Goal: Contribute content: Contribute content

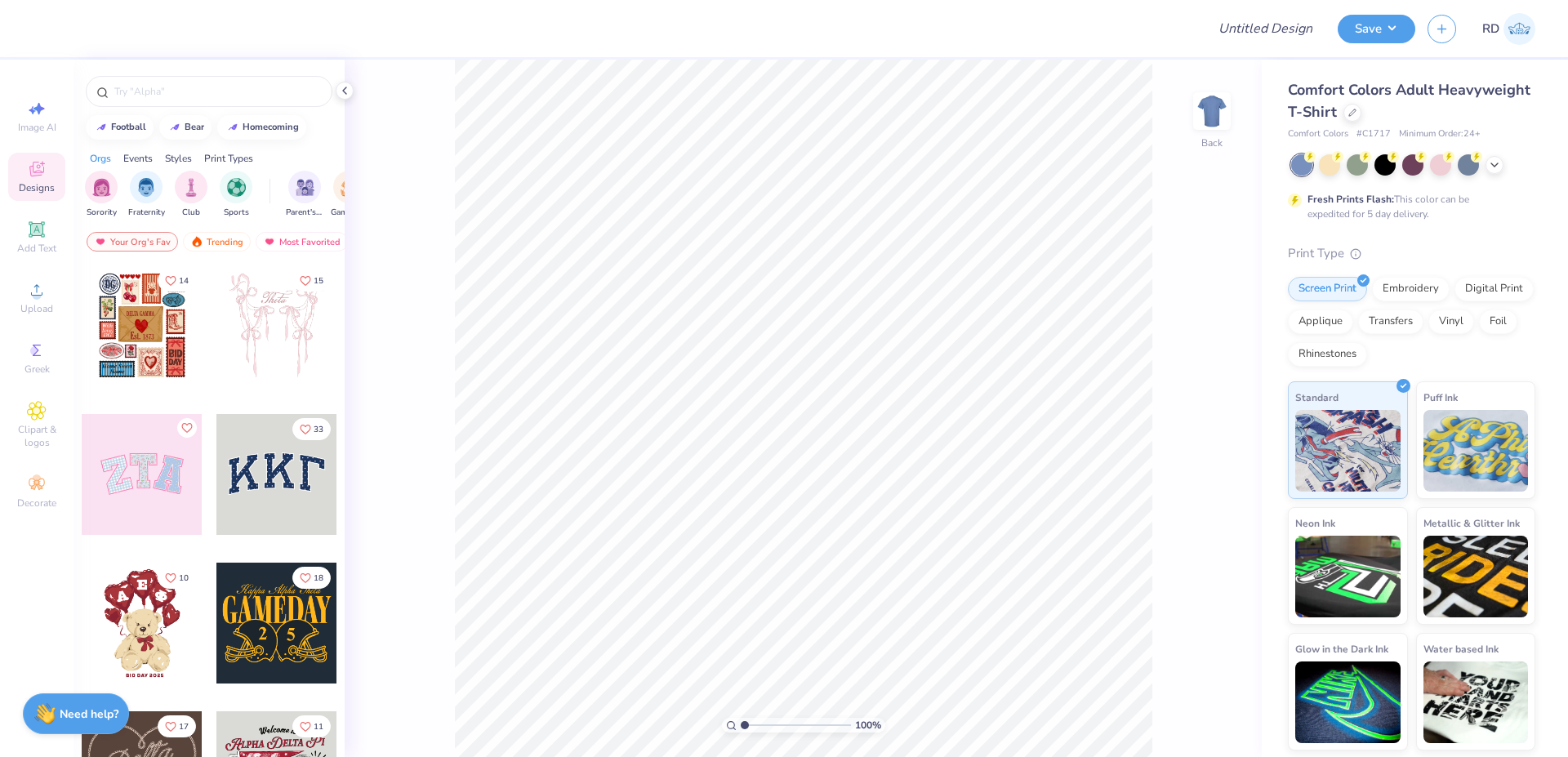
click at [1484, 159] on div at bounding box center [1413, 164] width 244 height 21
click at [1495, 171] on div at bounding box center [1495, 163] width 18 height 18
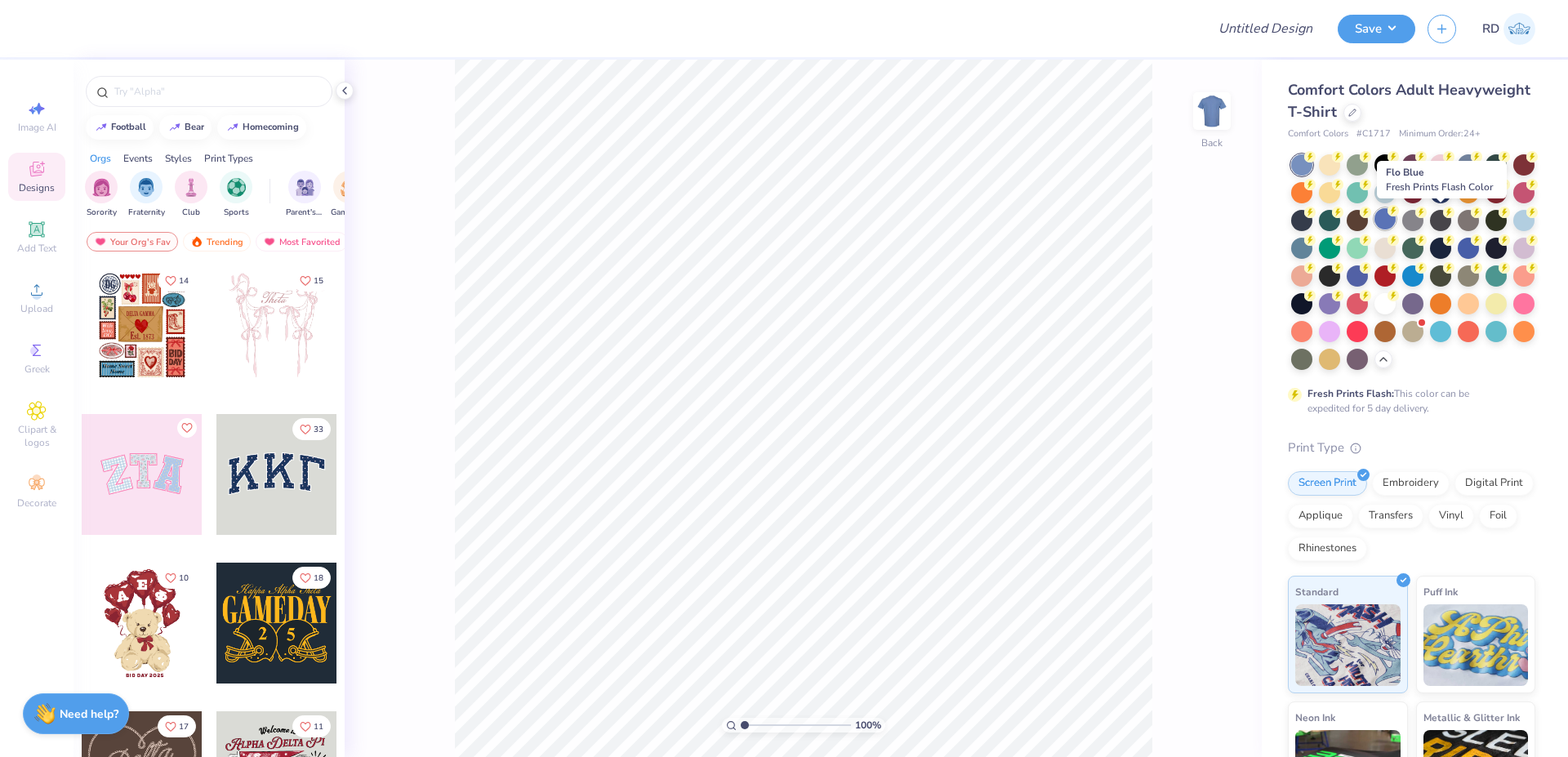
click at [1395, 221] on div at bounding box center [1384, 218] width 21 height 21
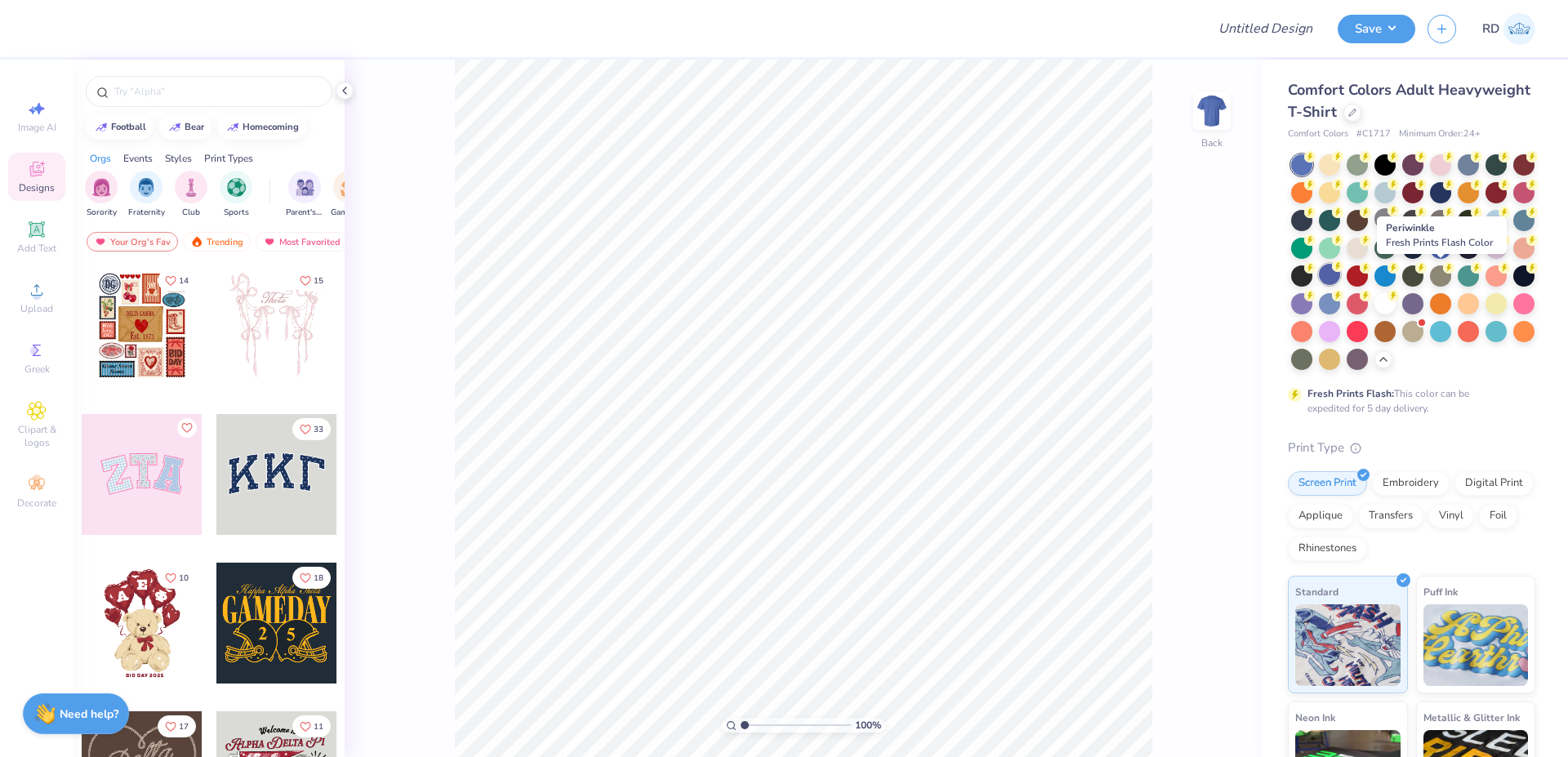
click at [1340, 274] on div at bounding box center [1329, 273] width 21 height 21
click at [1458, 257] on div at bounding box center [1468, 246] width 21 height 21
click at [48, 235] on div "Add Text" at bounding box center [37, 237] width 57 height 48
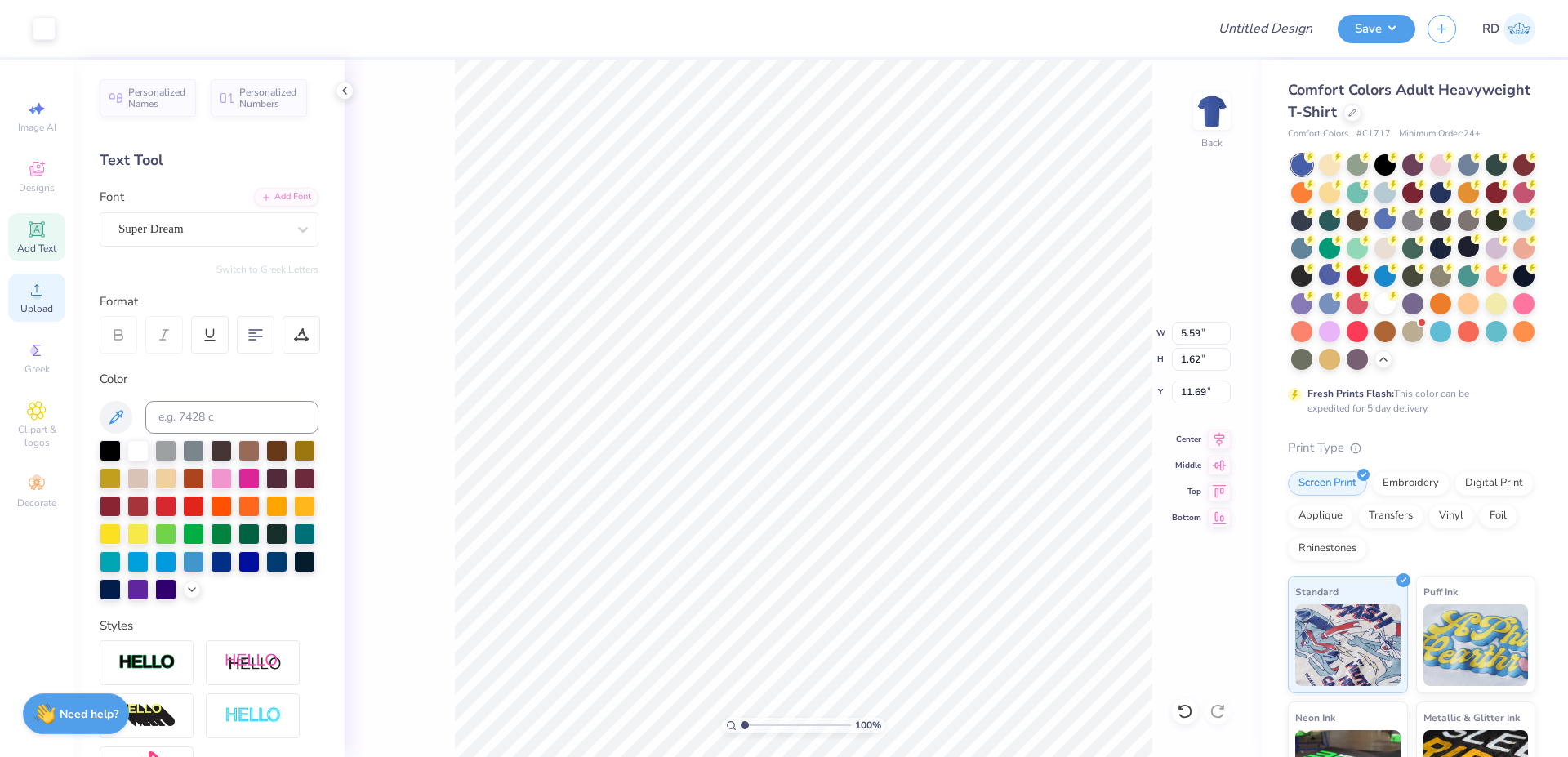
drag, startPoint x: 29, startPoint y: 301, endPoint x: 45, endPoint y: 299, distance: 16.1
click at [30, 301] on div "Upload" at bounding box center [37, 297] width 57 height 48
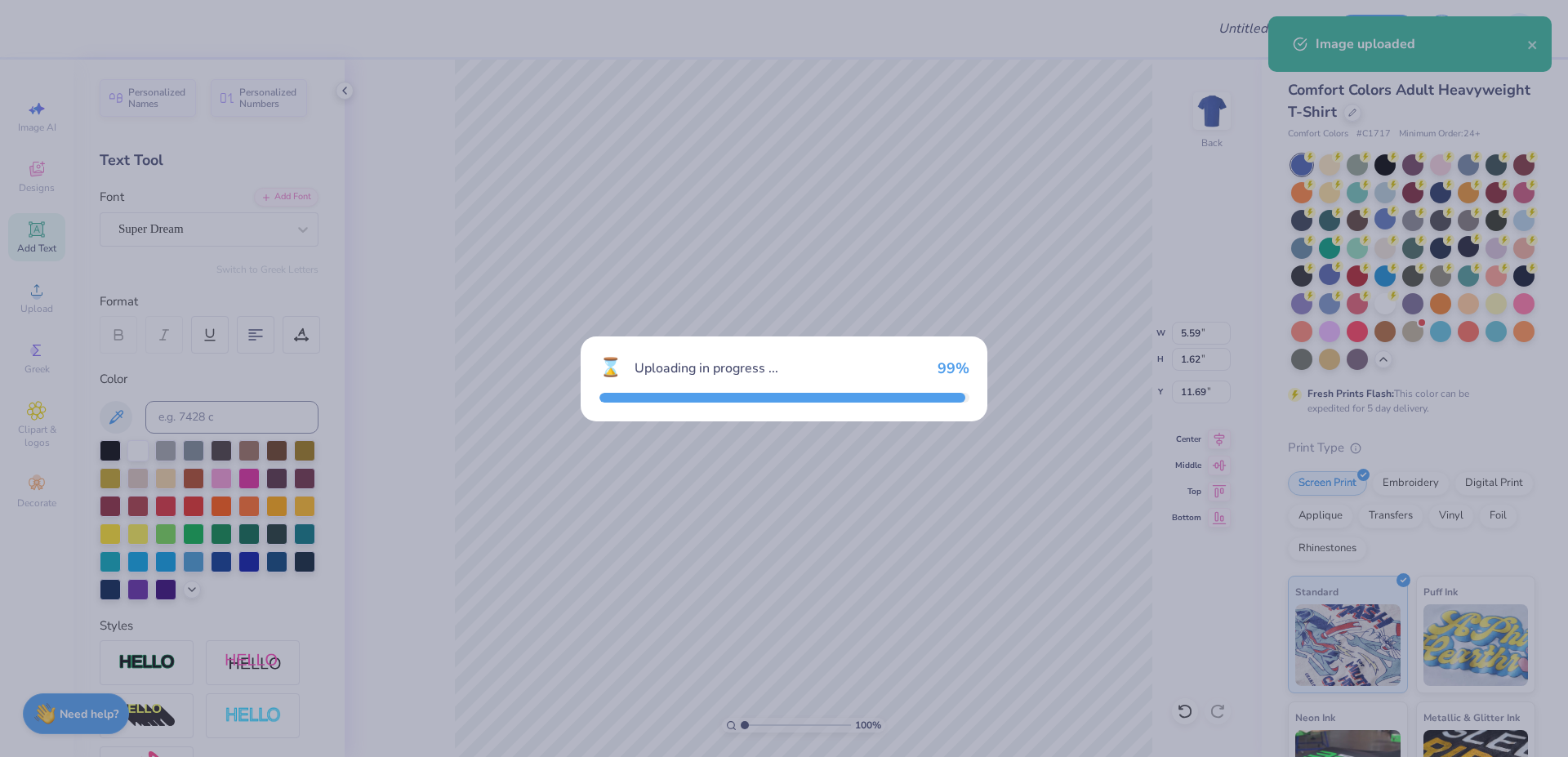
type input "6.06"
type input "5.93"
type input "9.53"
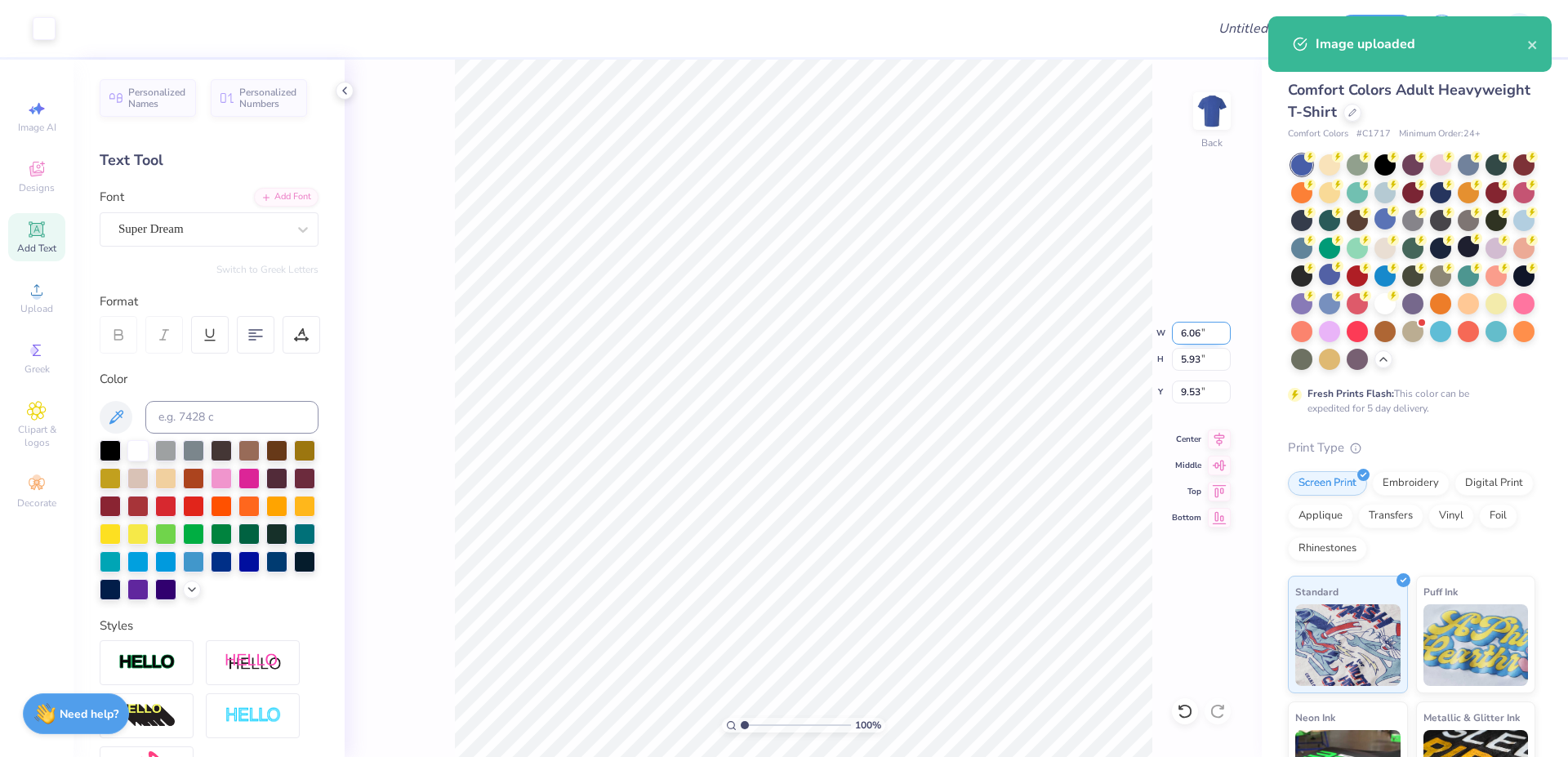
click at [1198, 331] on input "6.06" at bounding box center [1201, 332] width 59 height 23
paste input "7.171"
type input "7.17"
type input "7.02"
type input "8.99"
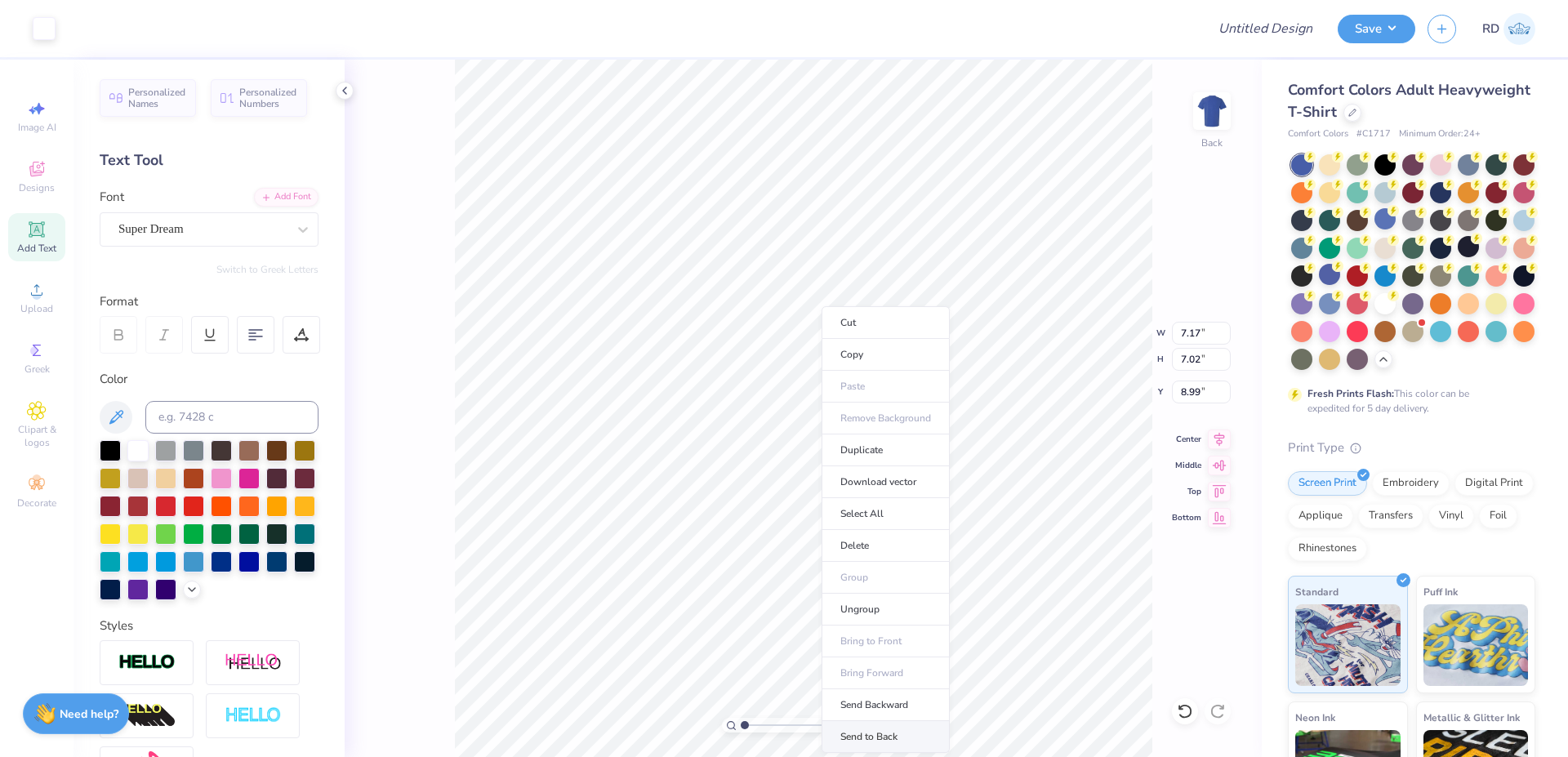
click at [834, 733] on li "Send to Back" at bounding box center [886, 736] width 129 height 32
type input "5.59"
type input "1.62"
type input "13.68"
paste textarea "Society"
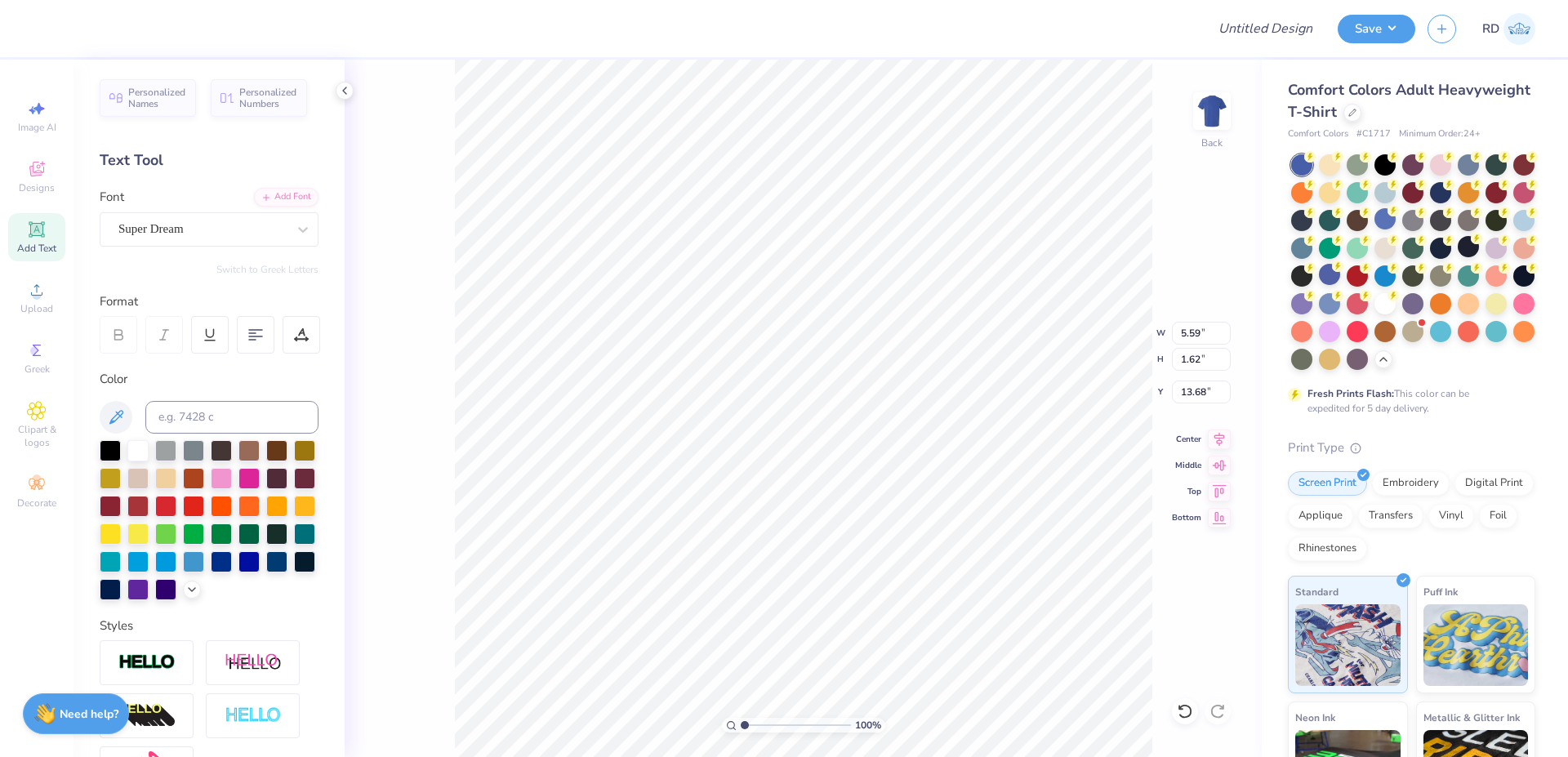
scroll to position [0, 4]
type textarea "Society"
click at [264, 188] on div "Add Font" at bounding box center [286, 195] width 64 height 18
click at [45, 304] on span "Upload" at bounding box center [37, 308] width 33 height 13
type input "8.05"
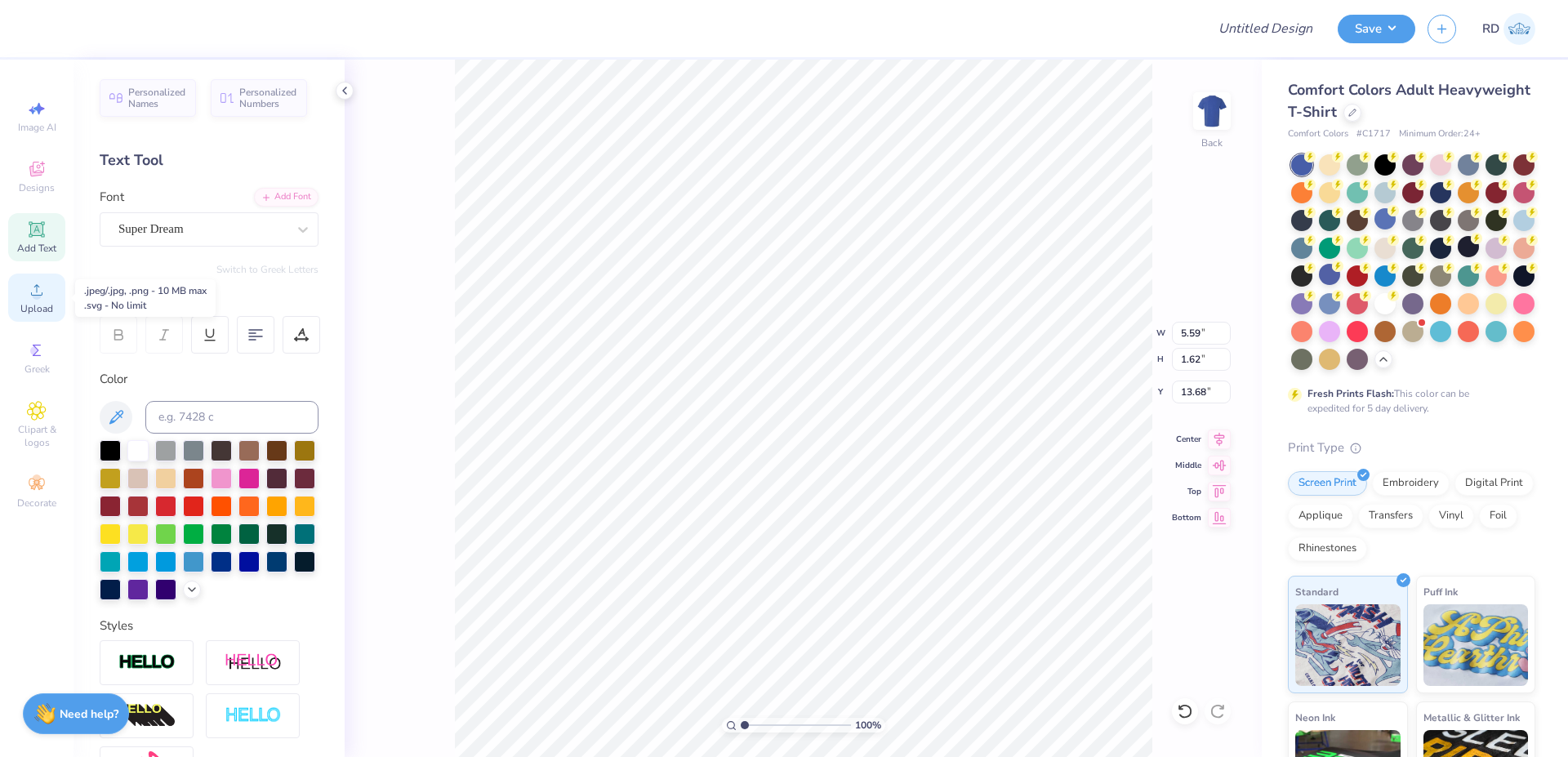
type input "2.00"
type input "13.50"
click at [270, 201] on div "Add Font" at bounding box center [286, 195] width 64 height 18
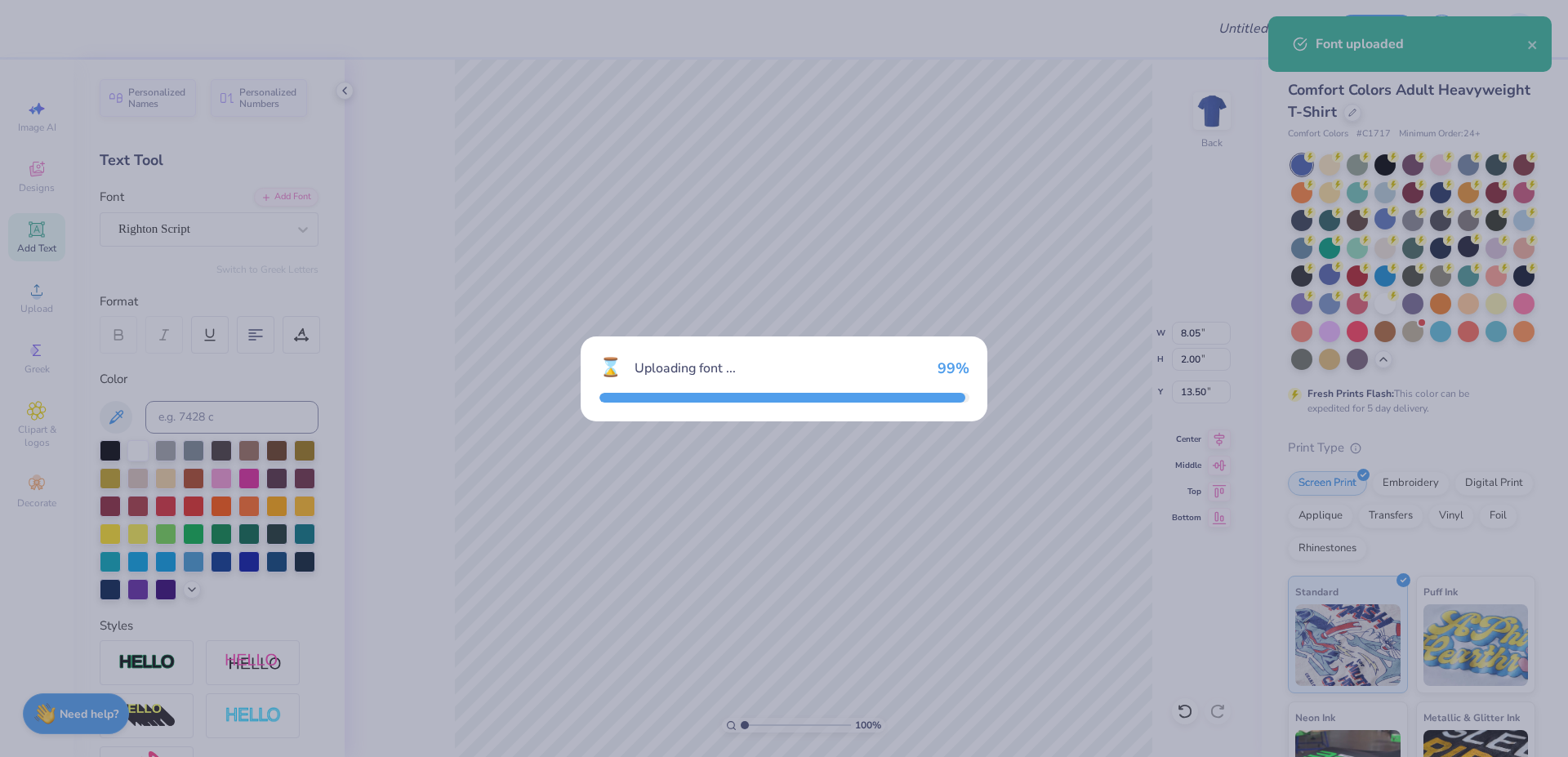
type input "7.01"
type input "2.16"
type input "13.41"
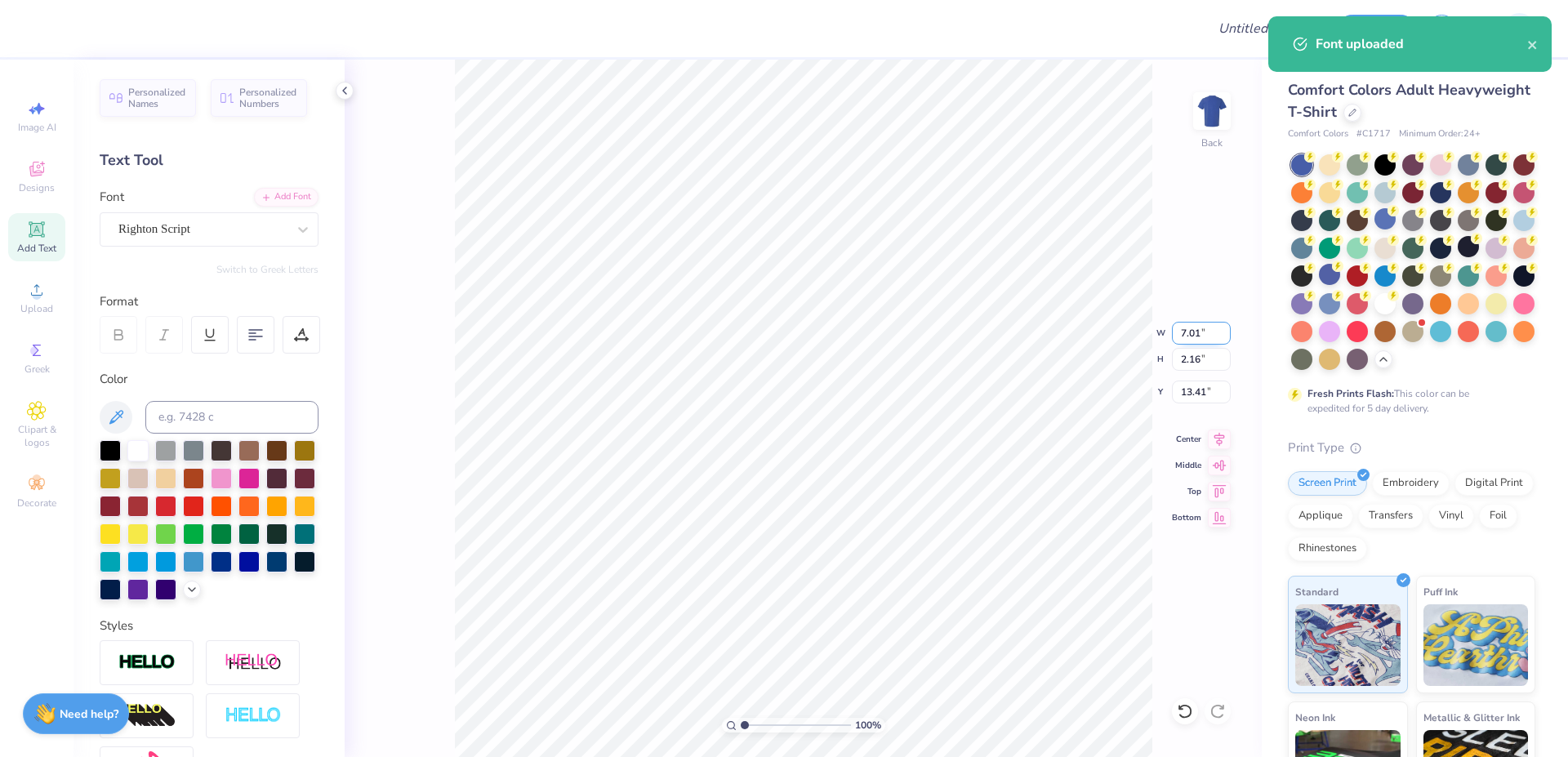
click at [1191, 331] on input "7.01" at bounding box center [1201, 332] width 59 height 23
paste input "5.58"
type input "5.58"
type input "1.72"
type input "13.63"
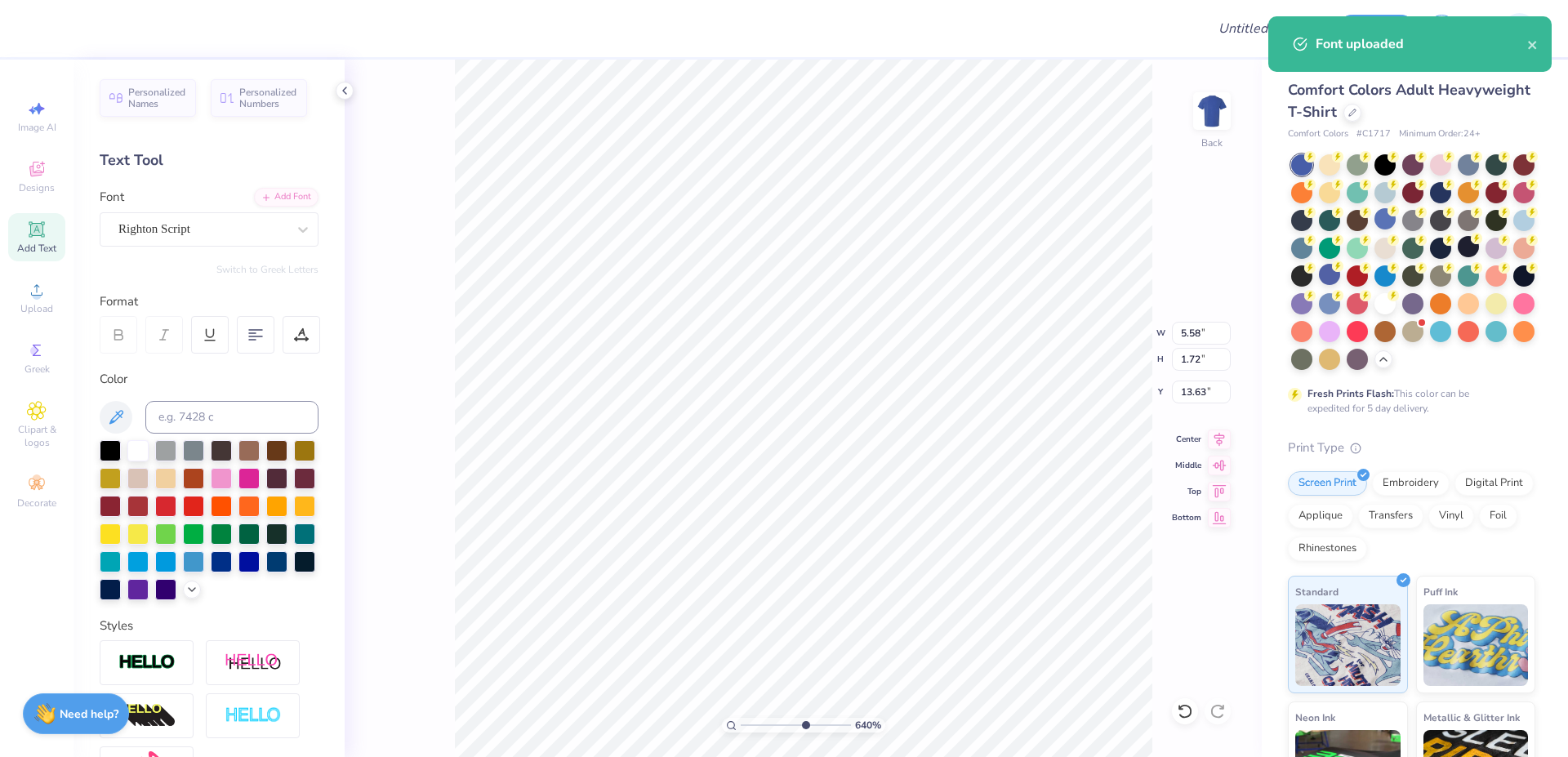
type input "6.4"
click at [803, 722] on input "range" at bounding box center [796, 725] width 110 height 15
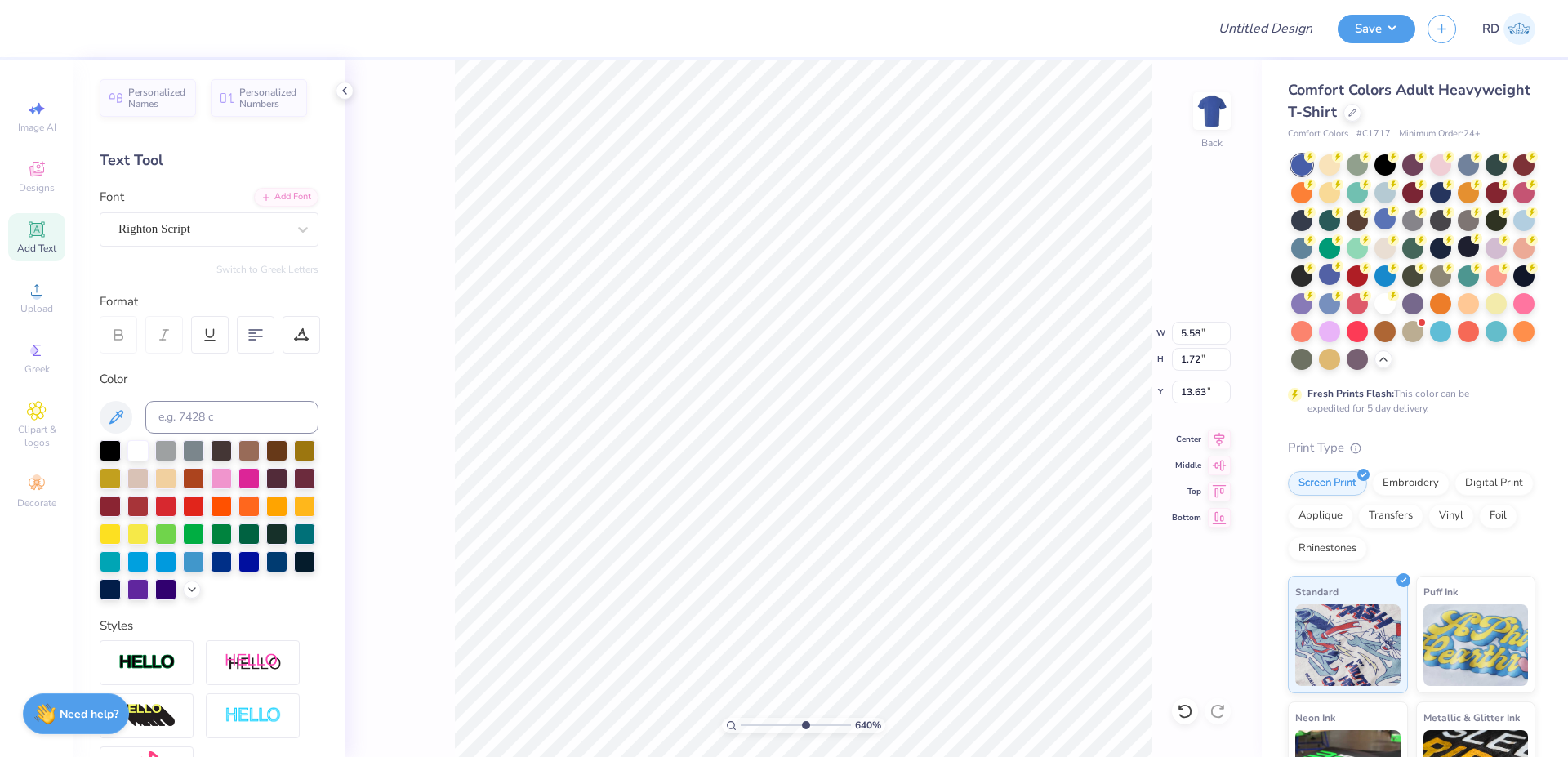
type input "13.95"
drag, startPoint x: 781, startPoint y: 729, endPoint x: 668, endPoint y: 738, distance: 113.4
type input "1"
click at [741, 732] on input "range" at bounding box center [796, 725] width 110 height 15
click at [44, 228] on icon at bounding box center [36, 228] width 19 height 19
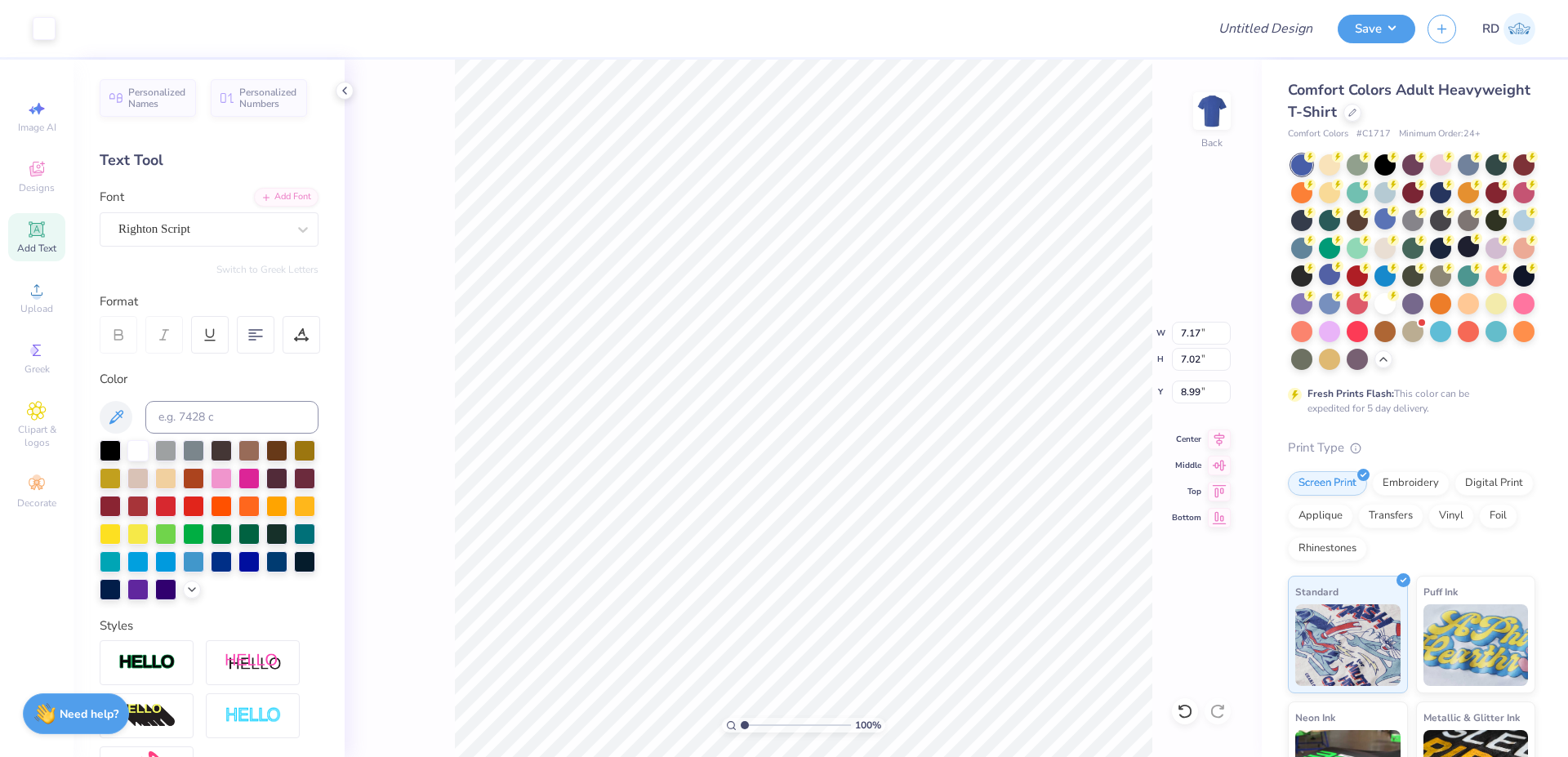
type input "5.59"
type input "1.62"
type input "11.69"
click at [291, 198] on div "Add Font" at bounding box center [286, 195] width 64 height 18
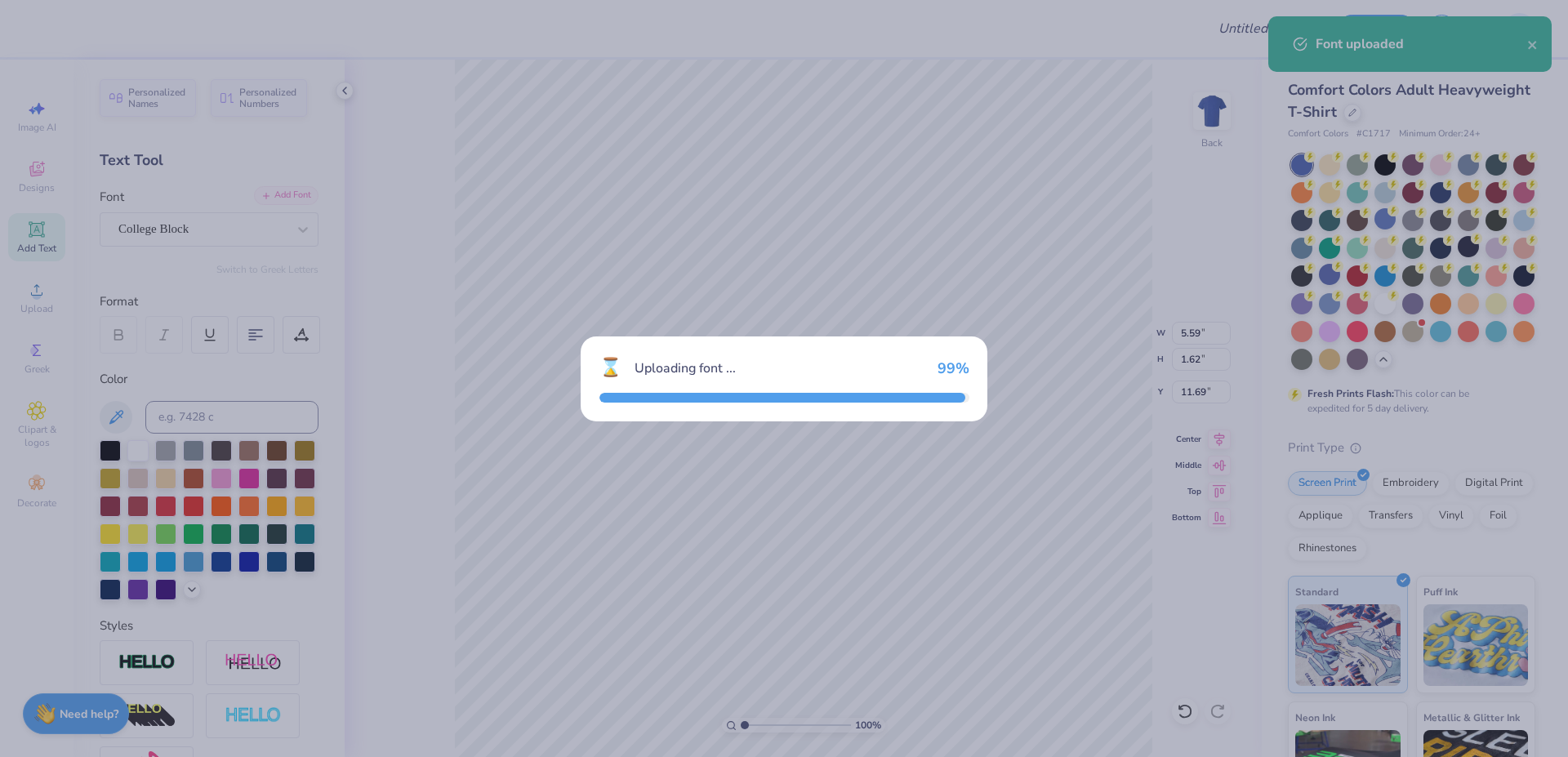
type input "4.86"
type input "1.80"
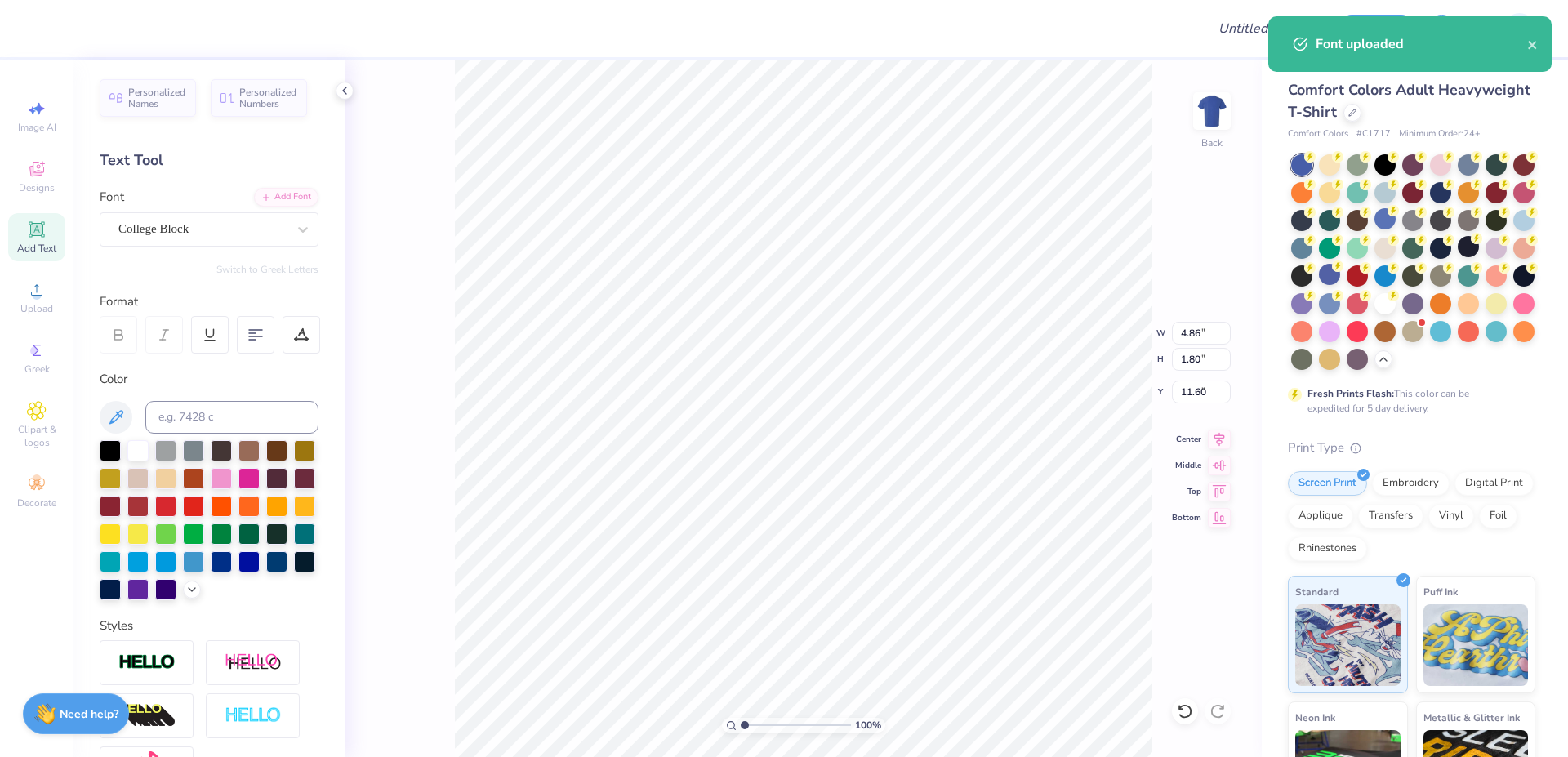
type input "5.90"
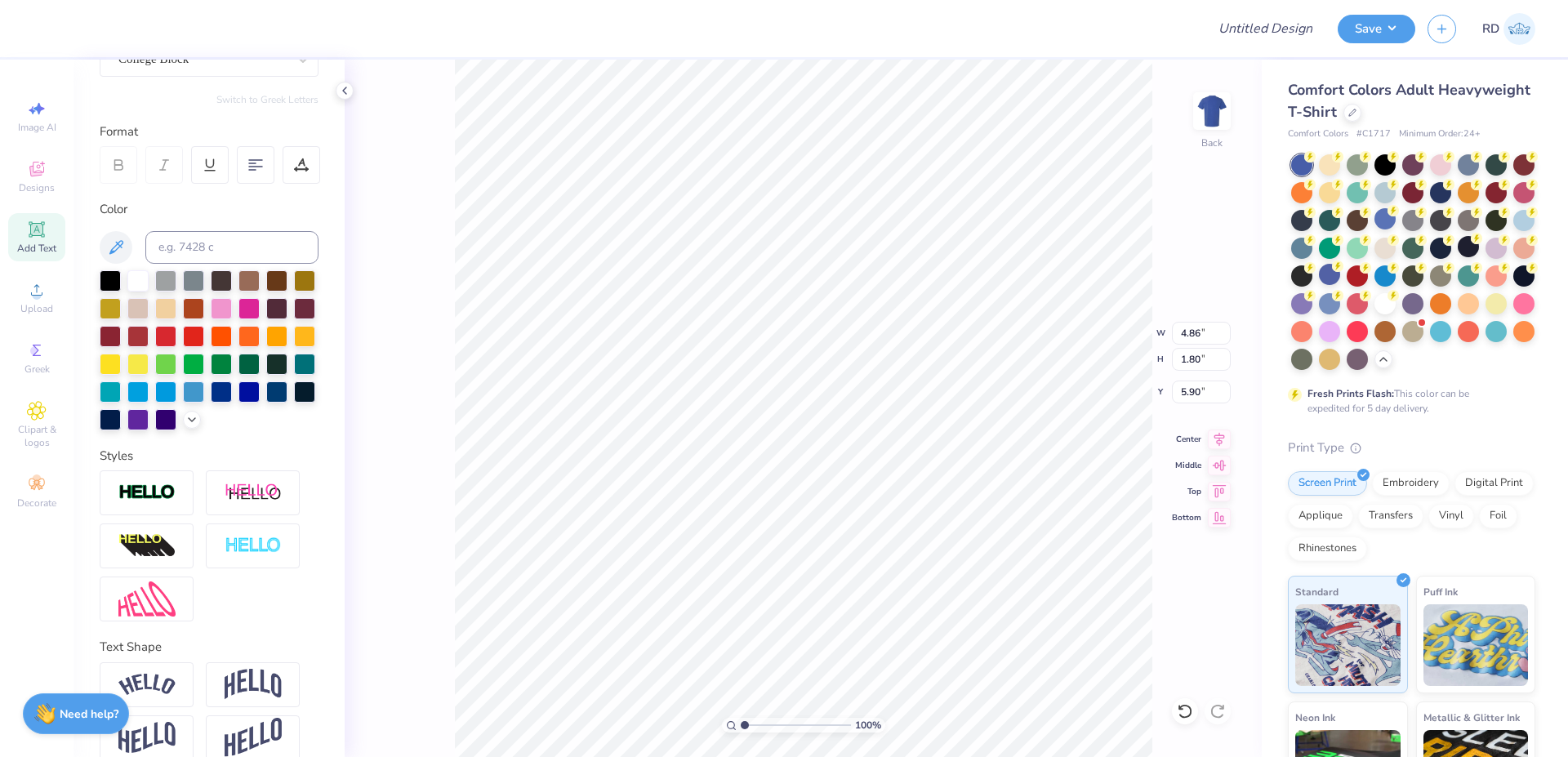
scroll to position [223, 0]
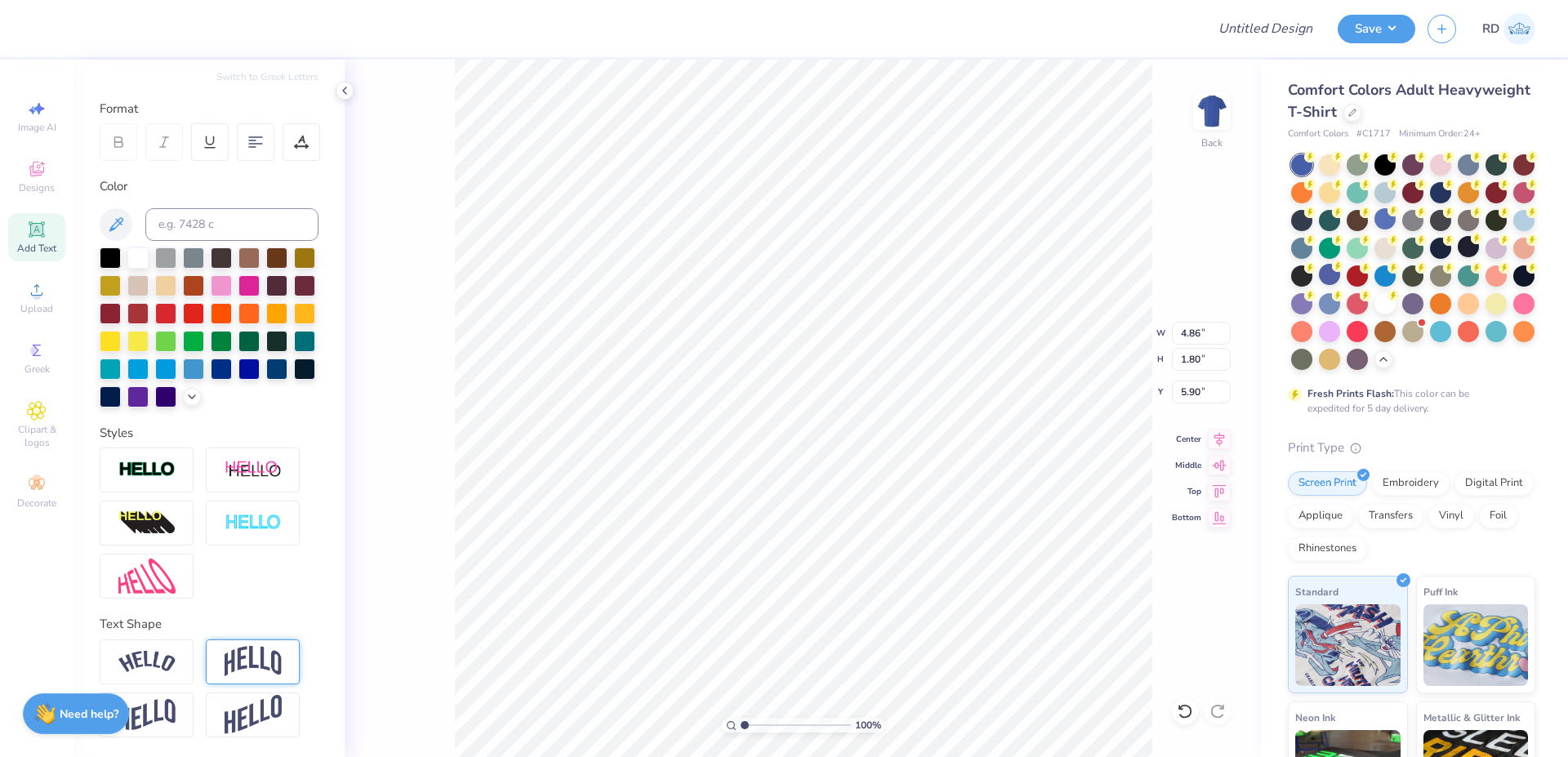
type textarea "STEM"
click at [255, 670] on img at bounding box center [253, 662] width 57 height 31
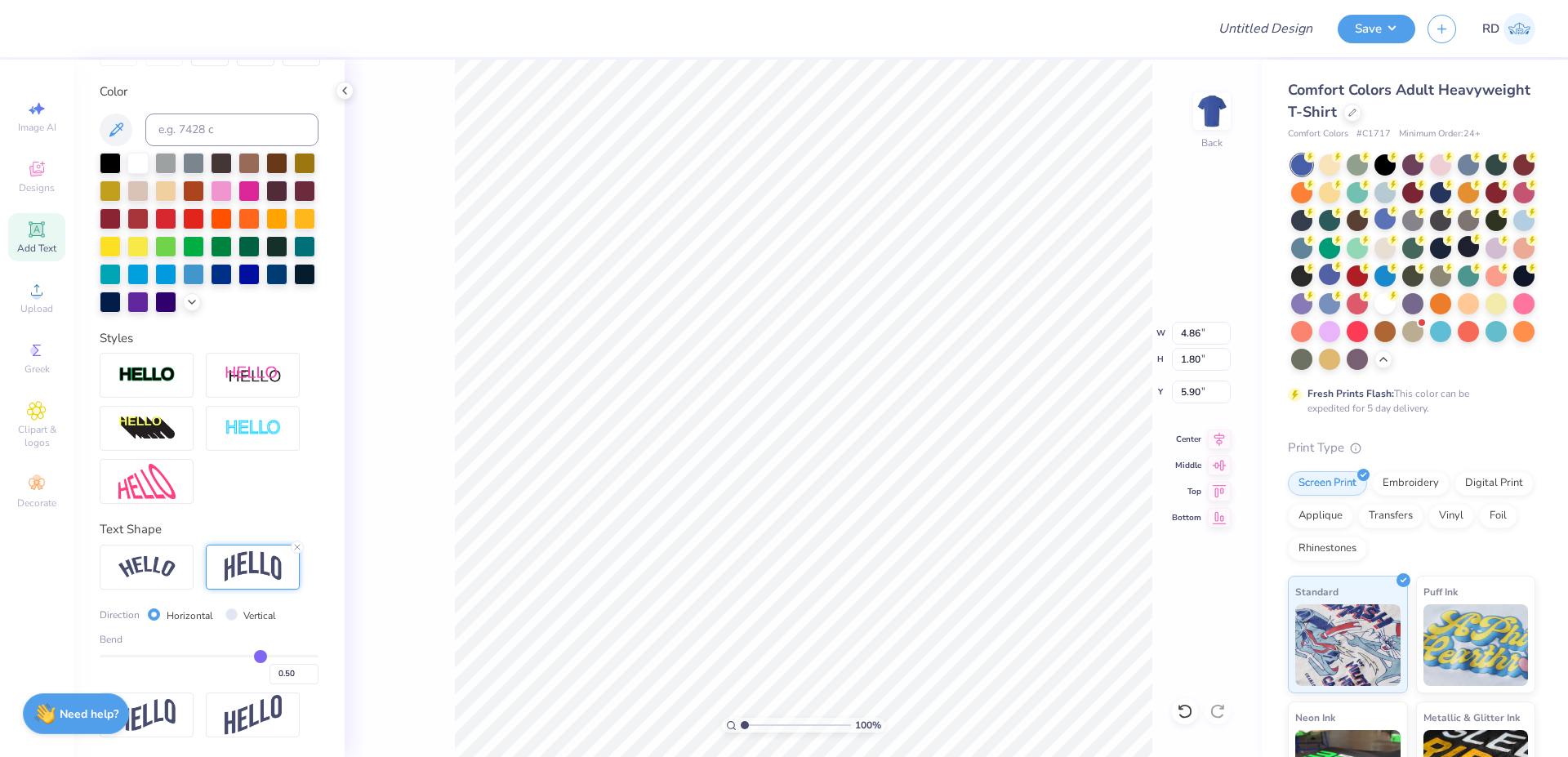
scroll to position [317, 0]
click at [1200, 330] on input "5.04" at bounding box center [1201, 332] width 59 height 23
type input "10.00"
type input "5.65"
type input "3.97"
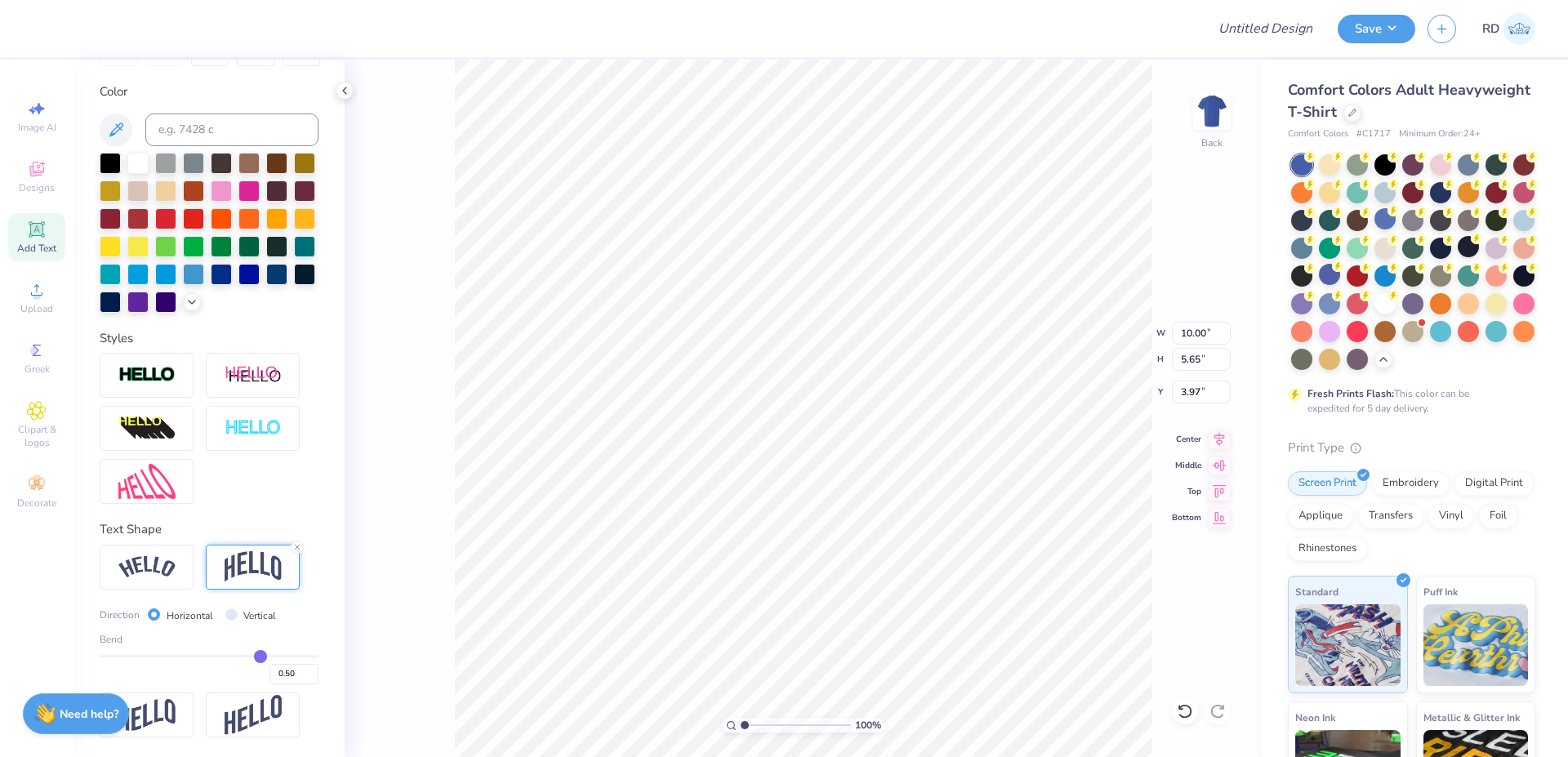
click at [1208, 404] on div "100 % Back W 10.00 10.00 " H 5.65 5.65 " Y 3.97 3.97 " Center Middle Top Bottom" at bounding box center [802, 408] width 917 height 697
click at [1201, 386] on input "3.94" at bounding box center [1201, 392] width 59 height 23
type input "2.00"
click at [1219, 439] on icon at bounding box center [1220, 436] width 11 height 14
drag, startPoint x: 767, startPoint y: 723, endPoint x: 757, endPoint y: 725, distance: 10.2
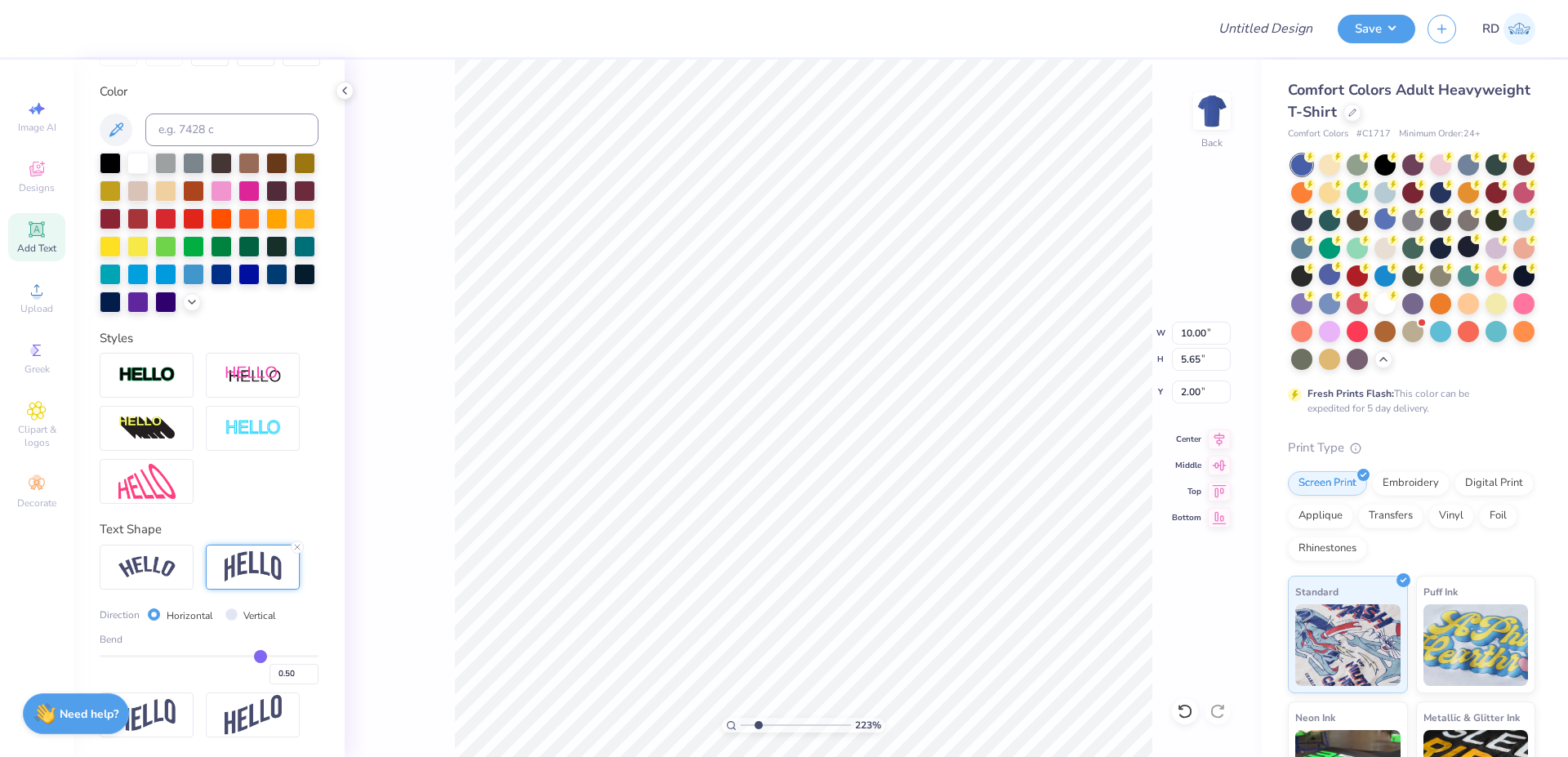
click at [757, 725] on input "range" at bounding box center [796, 725] width 110 height 15
type input "2.23"
click at [1220, 434] on icon at bounding box center [1219, 436] width 23 height 19
type input "5.86"
click at [1222, 432] on icon at bounding box center [1220, 436] width 11 height 14
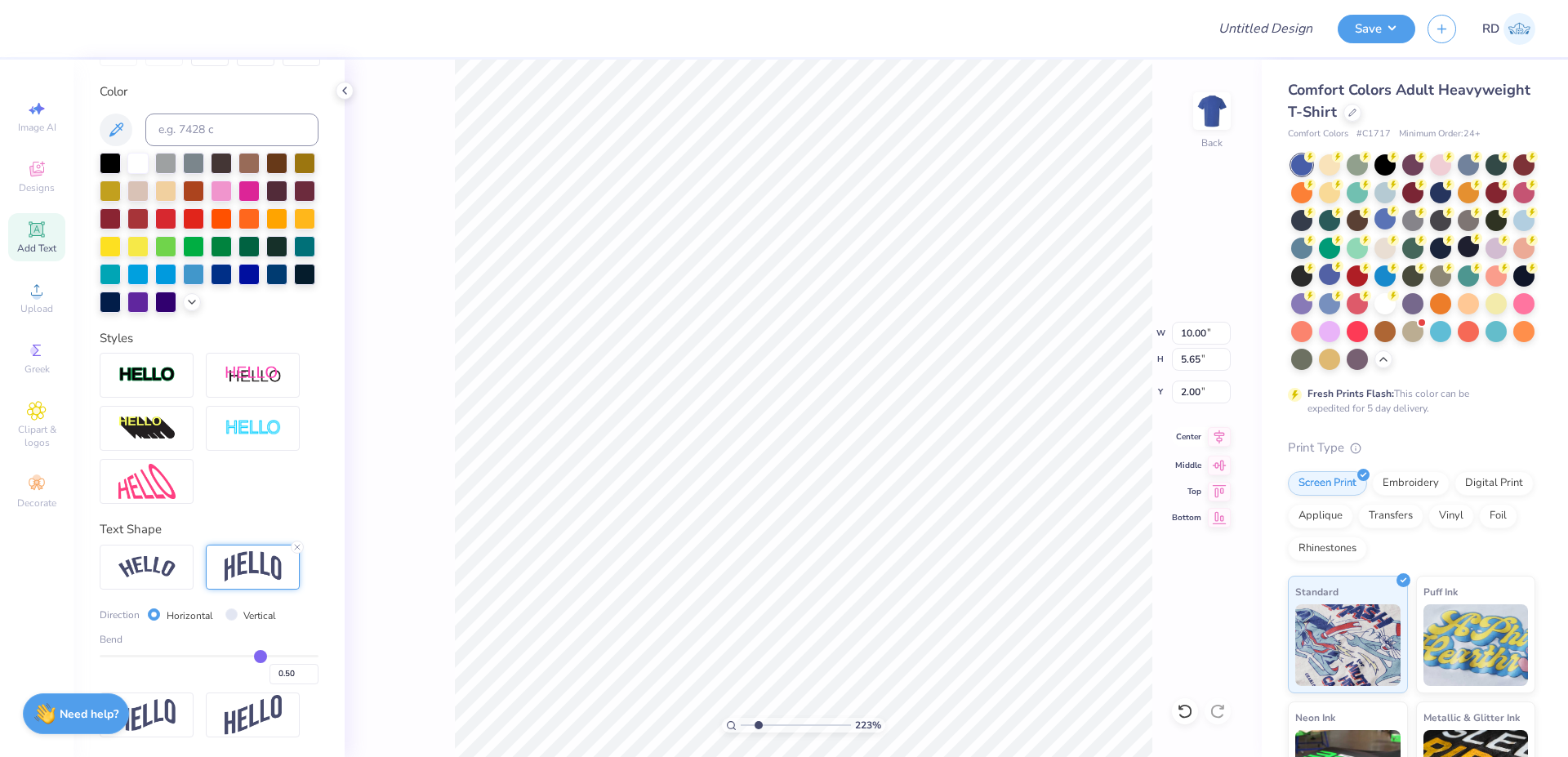
click at [1216, 440] on icon at bounding box center [1220, 436] width 11 height 14
type input "7.17"
type input "7.02"
type input "5.86"
click at [1222, 436] on icon at bounding box center [1220, 436] width 11 height 14
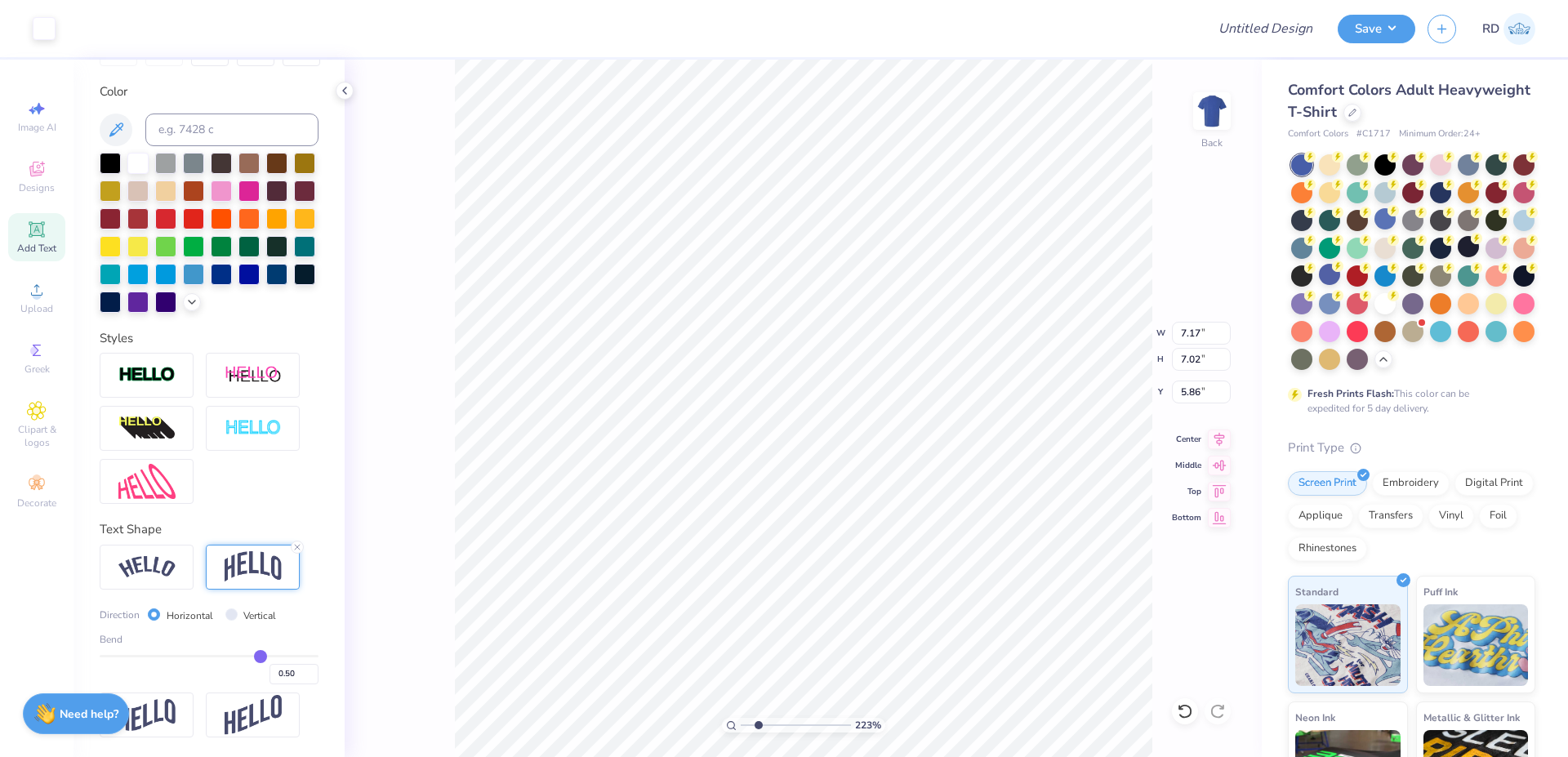
type input "5.58"
type input "1.72"
type input "10.82"
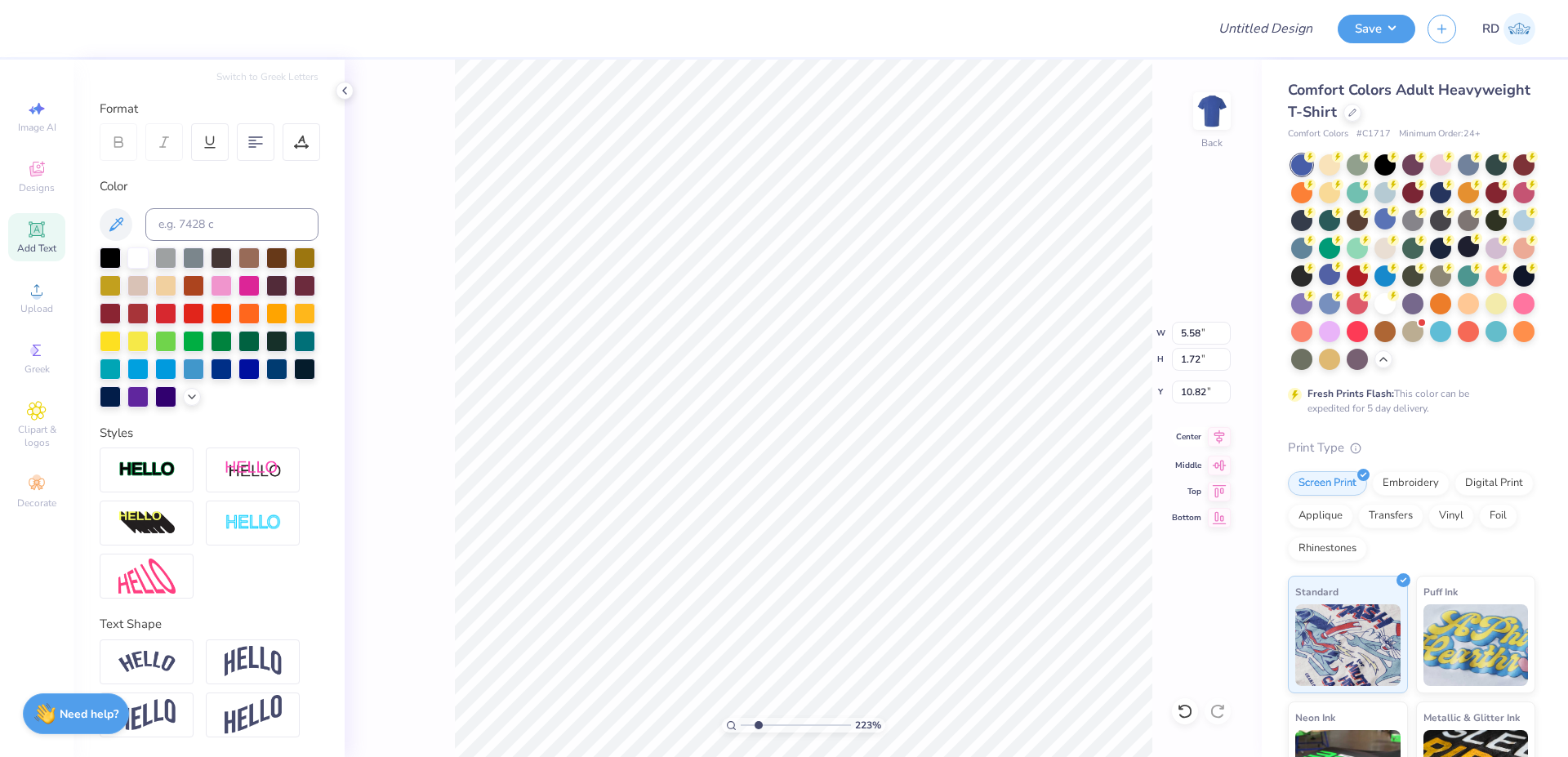
click at [1219, 440] on icon at bounding box center [1220, 436] width 11 height 14
click at [49, 295] on div "Upload" at bounding box center [37, 297] width 57 height 48
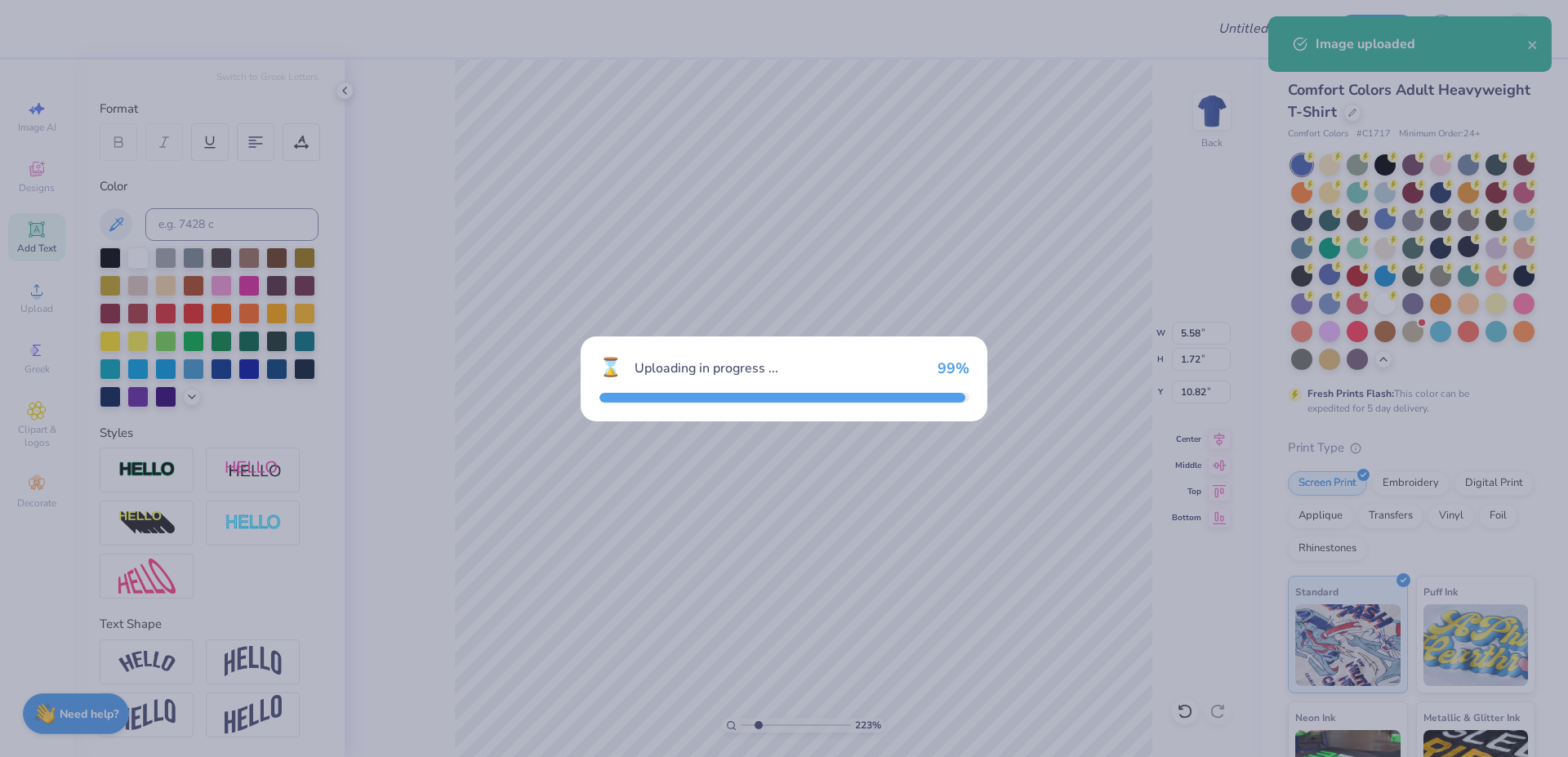
type input "8.45"
type input "9.20"
type input "7.90"
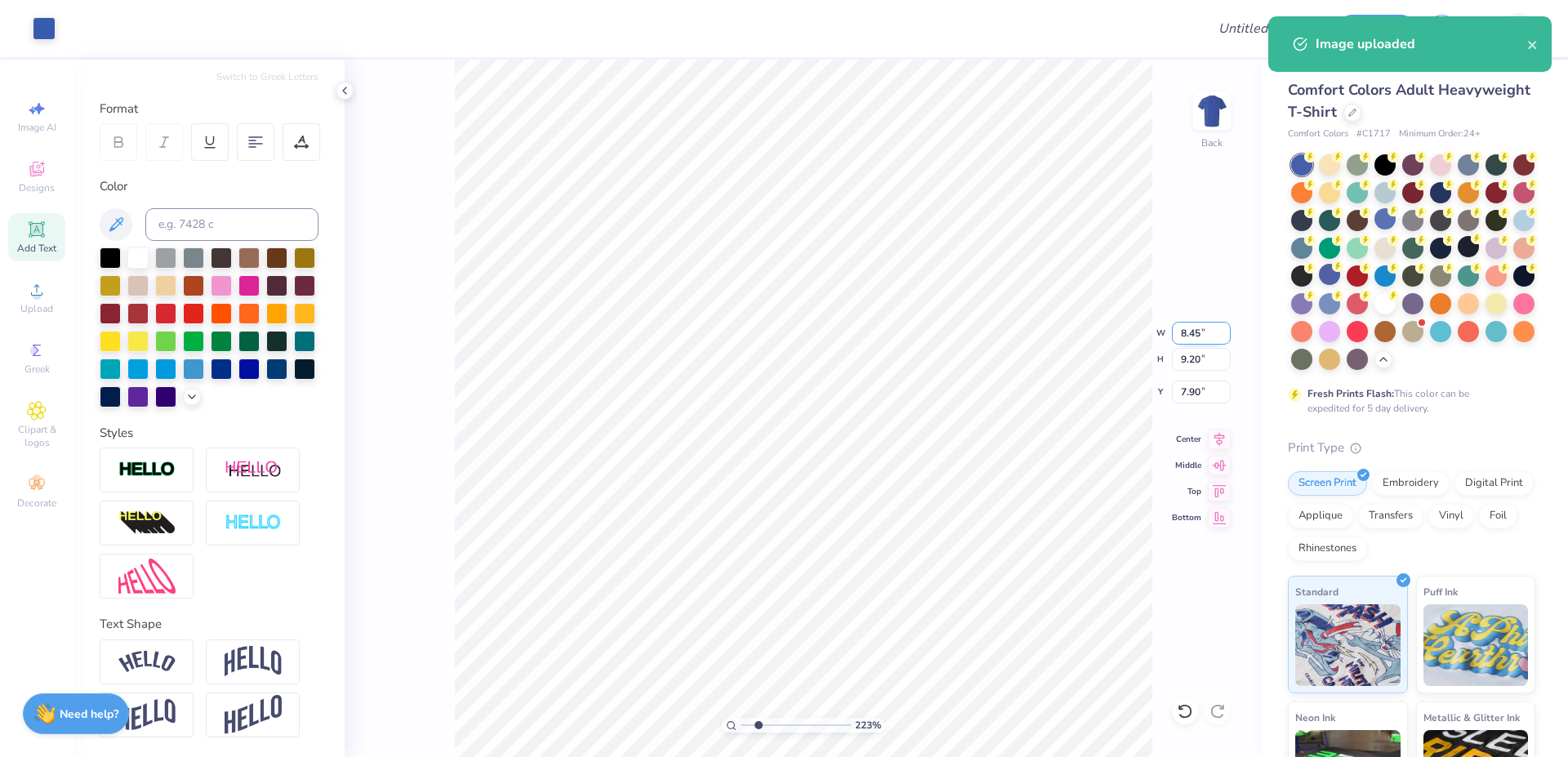
click at [1196, 333] on input "8.45" at bounding box center [1201, 332] width 59 height 23
type input "10.00"
type input "10.88"
click at [1208, 396] on input "7.06" at bounding box center [1201, 392] width 59 height 23
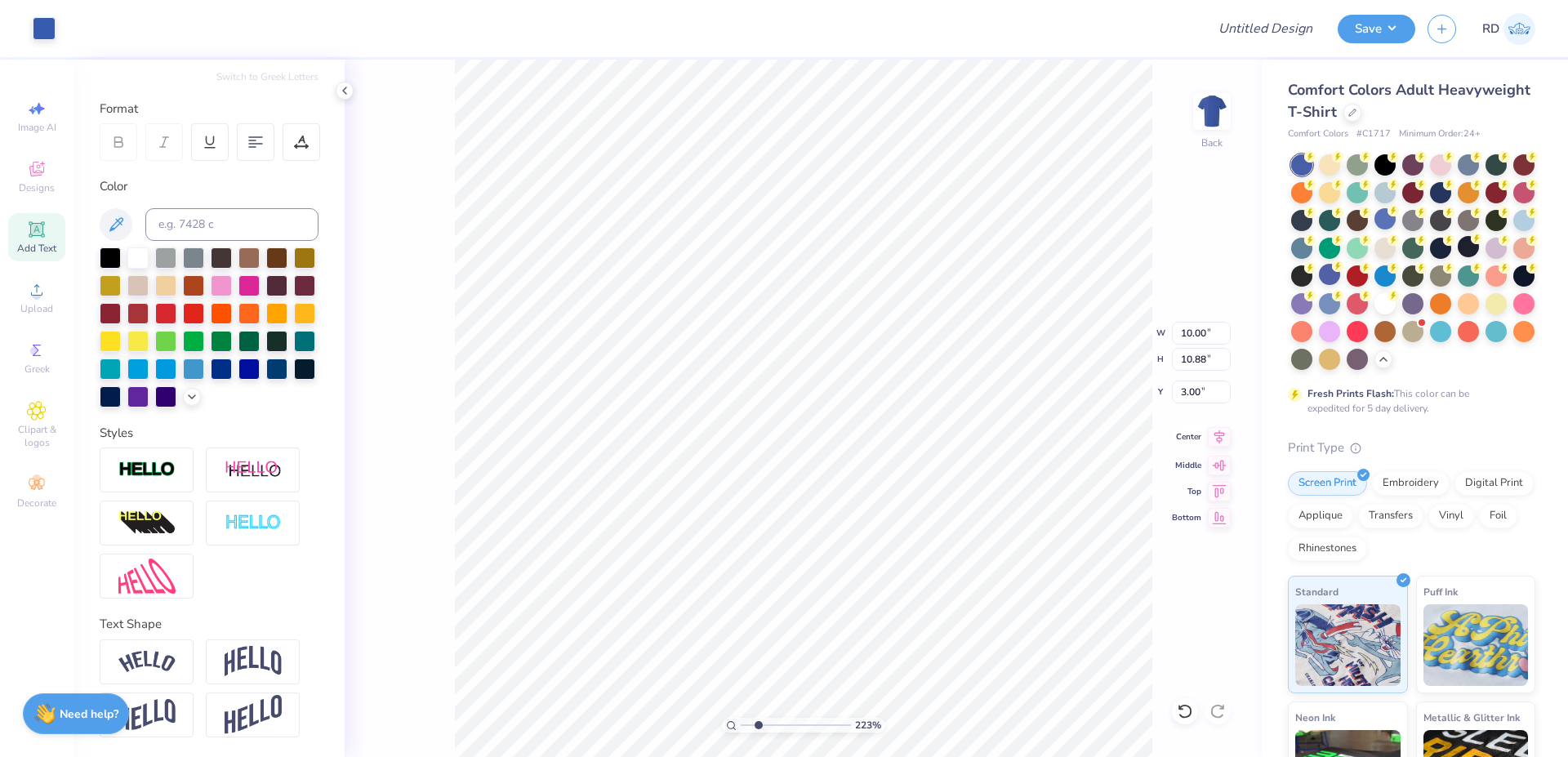
click at [1225, 429] on icon at bounding box center [1219, 436] width 23 height 19
click at [1189, 384] on input "3.00" at bounding box center [1201, 392] width 59 height 23
type input "2.00"
click at [1216, 435] on icon at bounding box center [1220, 436] width 11 height 14
drag, startPoint x: 685, startPoint y: 729, endPoint x: 664, endPoint y: 729, distance: 21.0
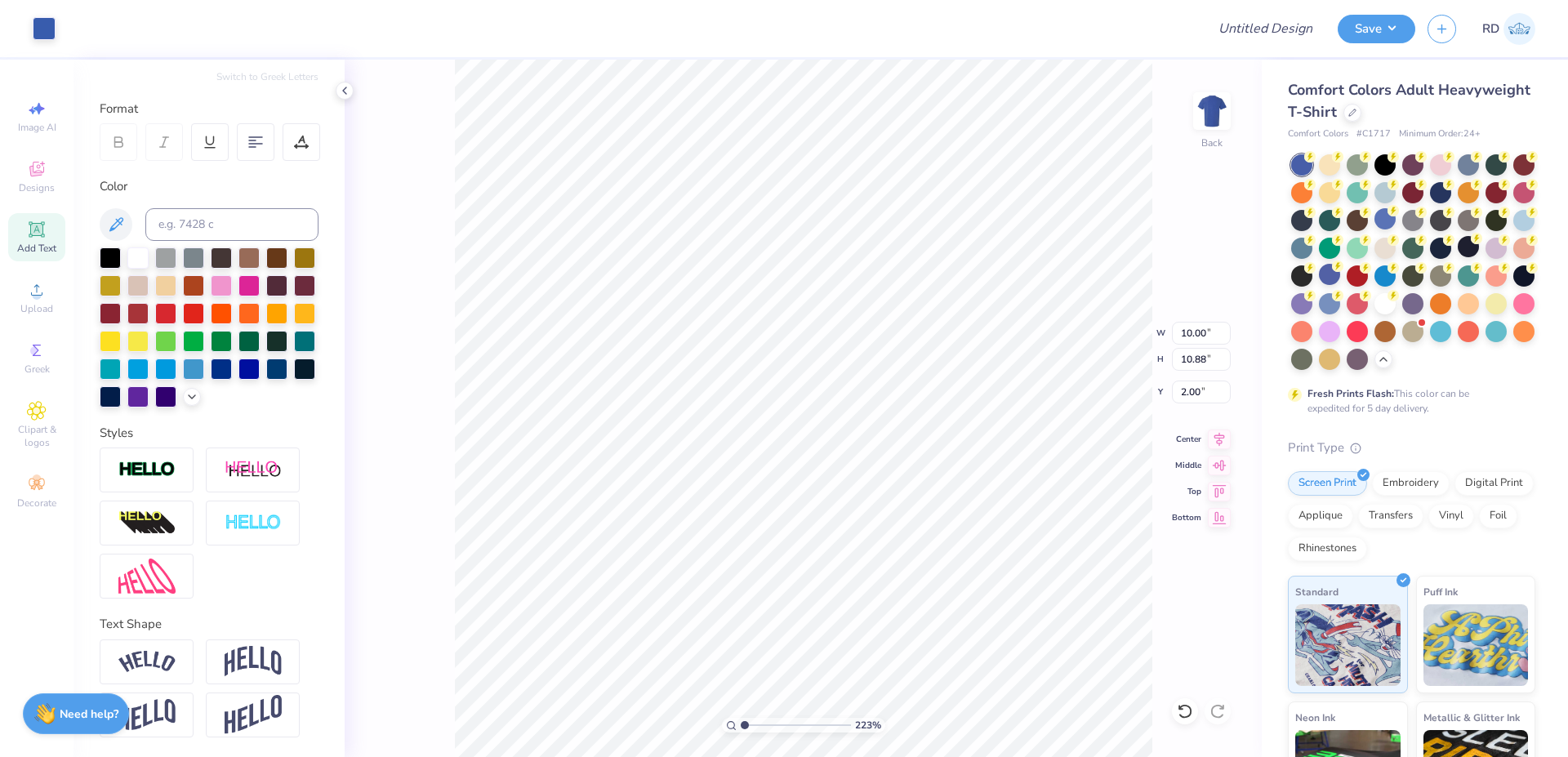
type input "1"
click at [741, 729] on input "range" at bounding box center [796, 725] width 110 height 15
click at [1193, 328] on input "10.00" at bounding box center [1201, 332] width 59 height 23
type input "12.00"
type input "13.06"
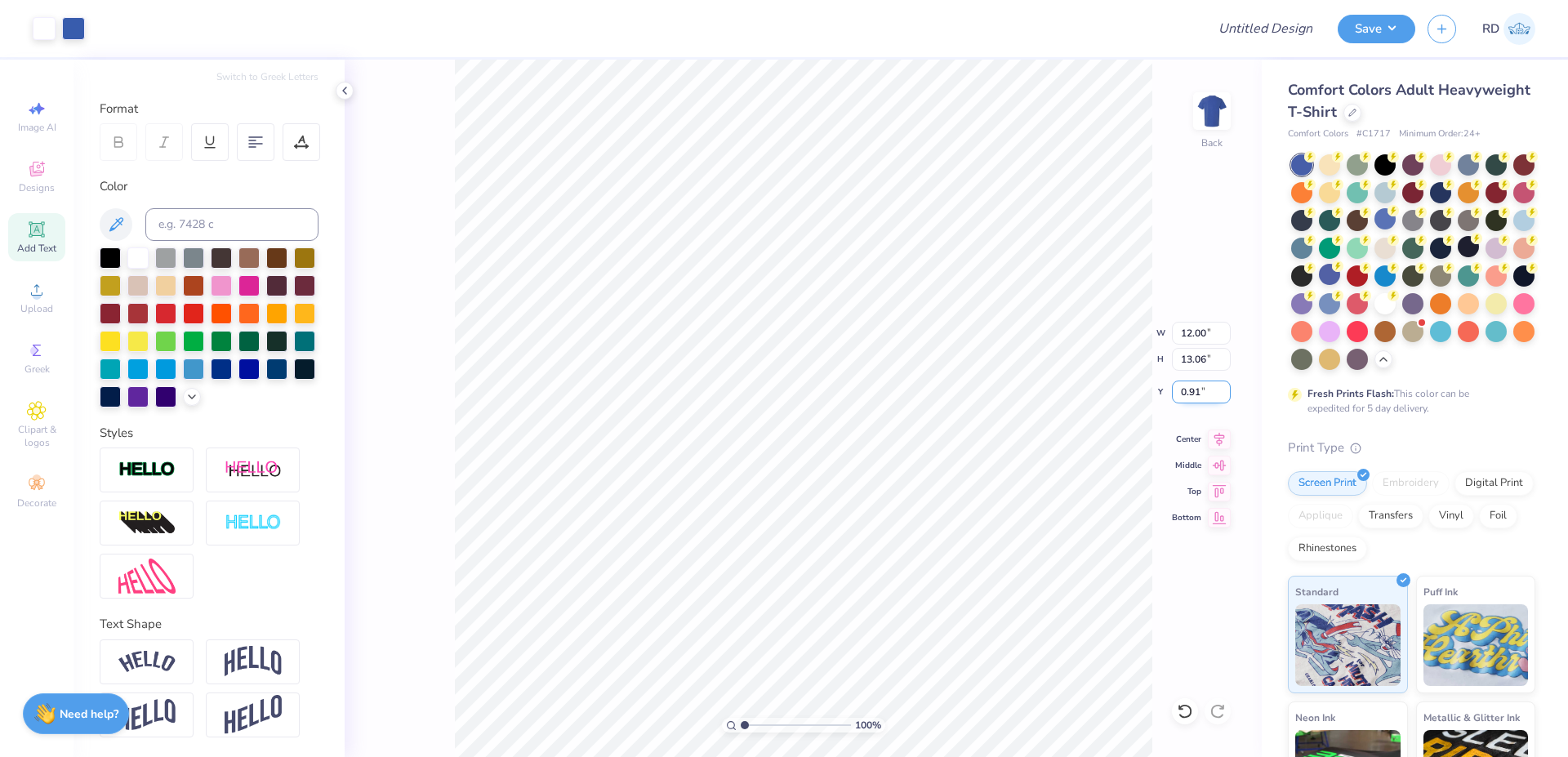
click at [1191, 400] on input "0.91" at bounding box center [1201, 392] width 59 height 23
type input "2.00"
click at [1196, 336] on input "12.00" at bounding box center [1201, 332] width 59 height 23
type input "11.00"
type input "11.97"
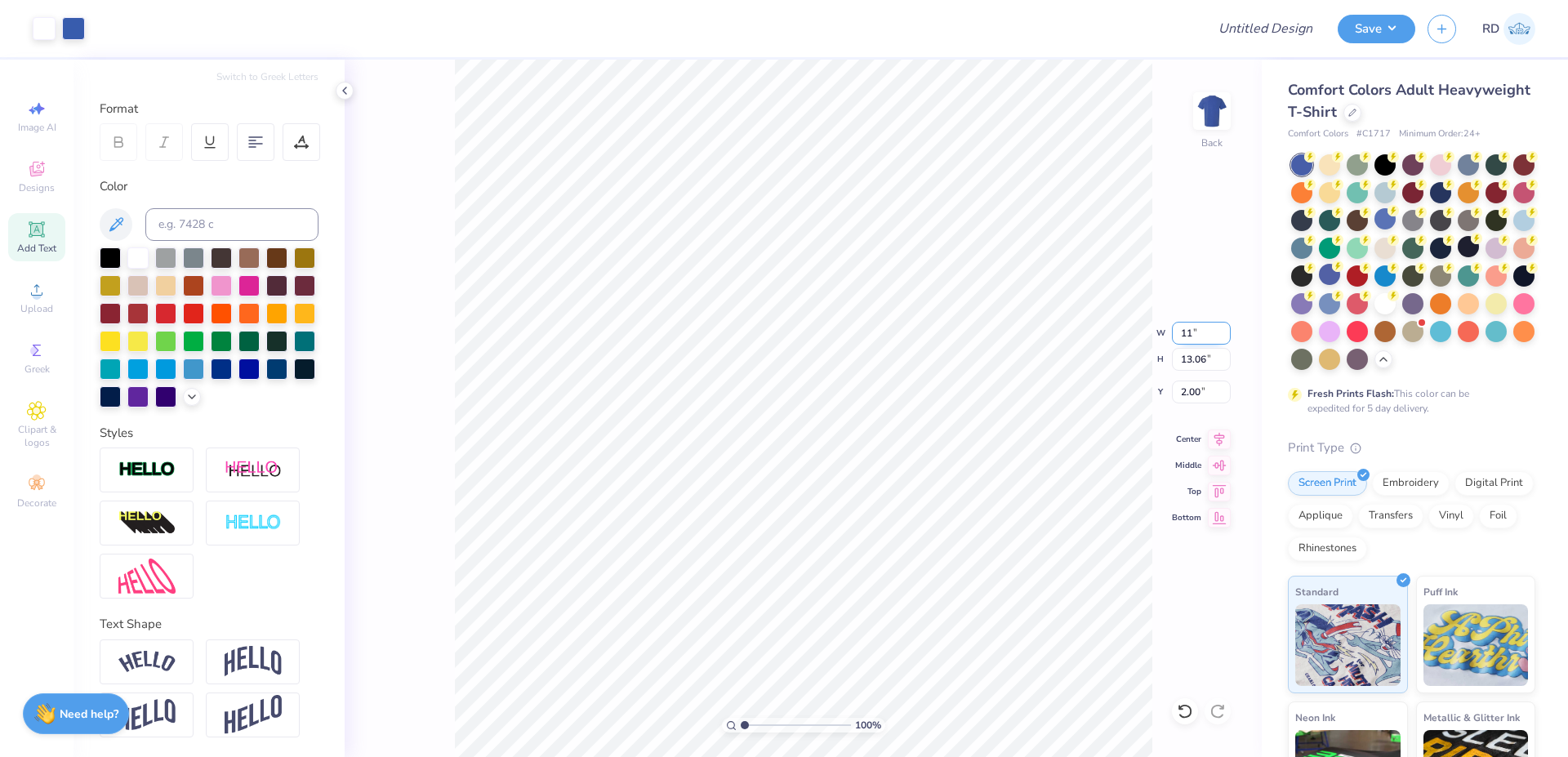
type input "2.54"
type input "11.00"
click at [1213, 386] on input "2.54" at bounding box center [1201, 392] width 59 height 23
type input "2.00"
click at [1223, 437] on icon at bounding box center [1219, 436] width 23 height 19
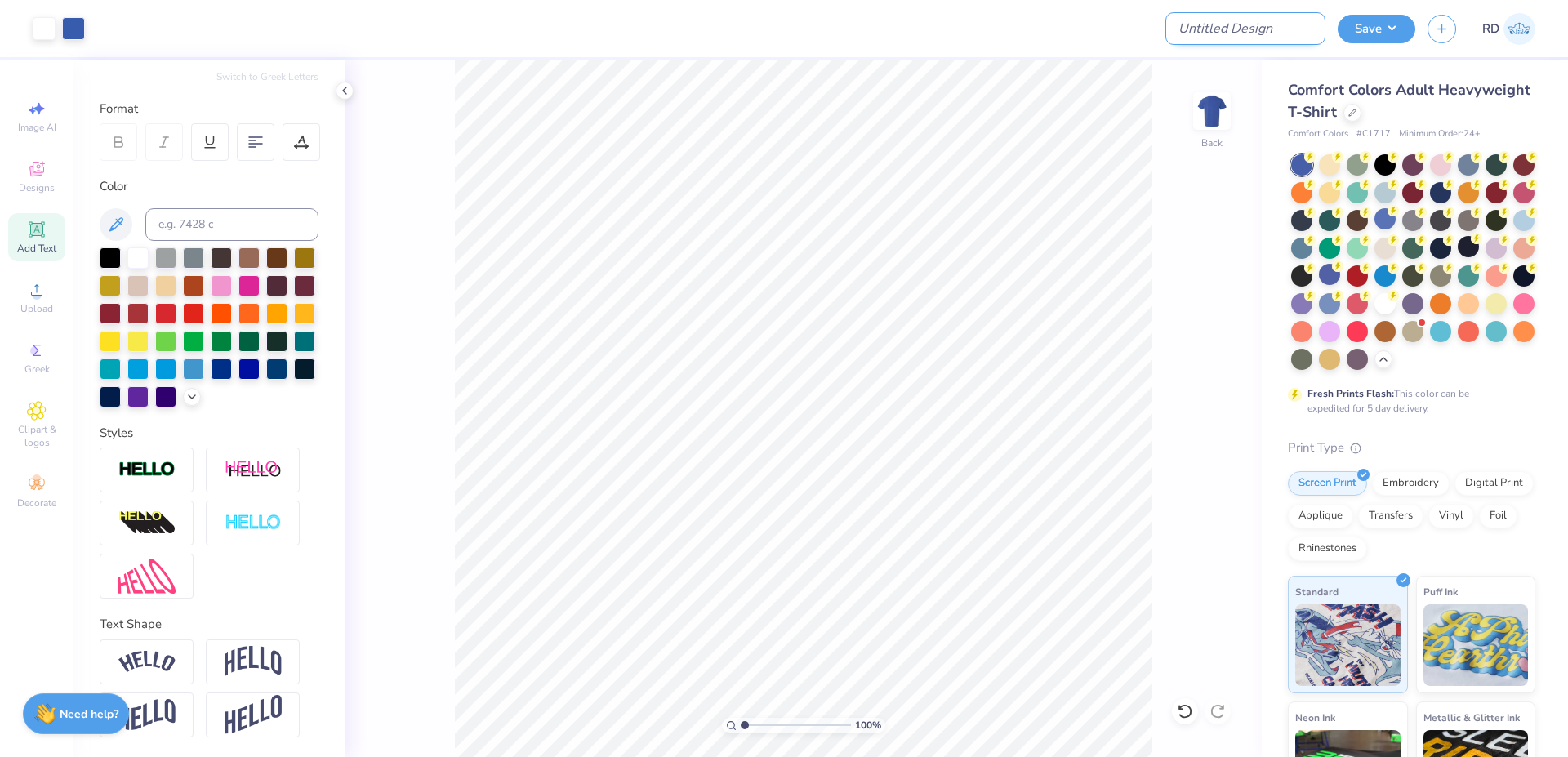
click at [1288, 28] on input "Design Title" at bounding box center [1245, 28] width 160 height 33
paste input "FPS239916"
type input "FPS239916"
click at [1362, 26] on button "Save" at bounding box center [1376, 26] width 78 height 28
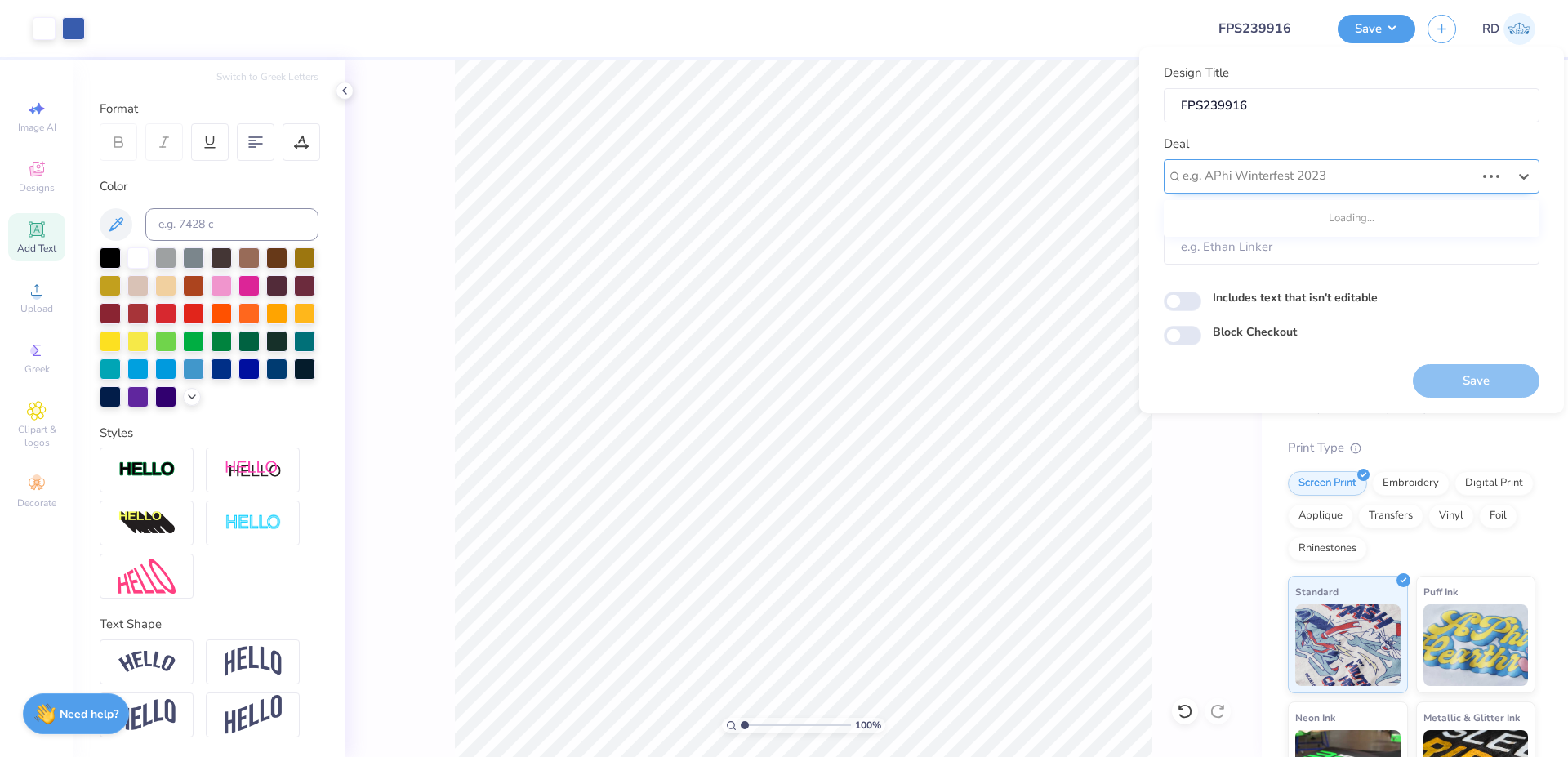
click at [1274, 163] on div "e.g. APhi Winterfest 2023" at bounding box center [1351, 175] width 375 height 34
click at [1327, 220] on div "Design Tool Gallery" at bounding box center [1351, 219] width 363 height 27
type input "gallery"
type input "Design Tool Gallery User"
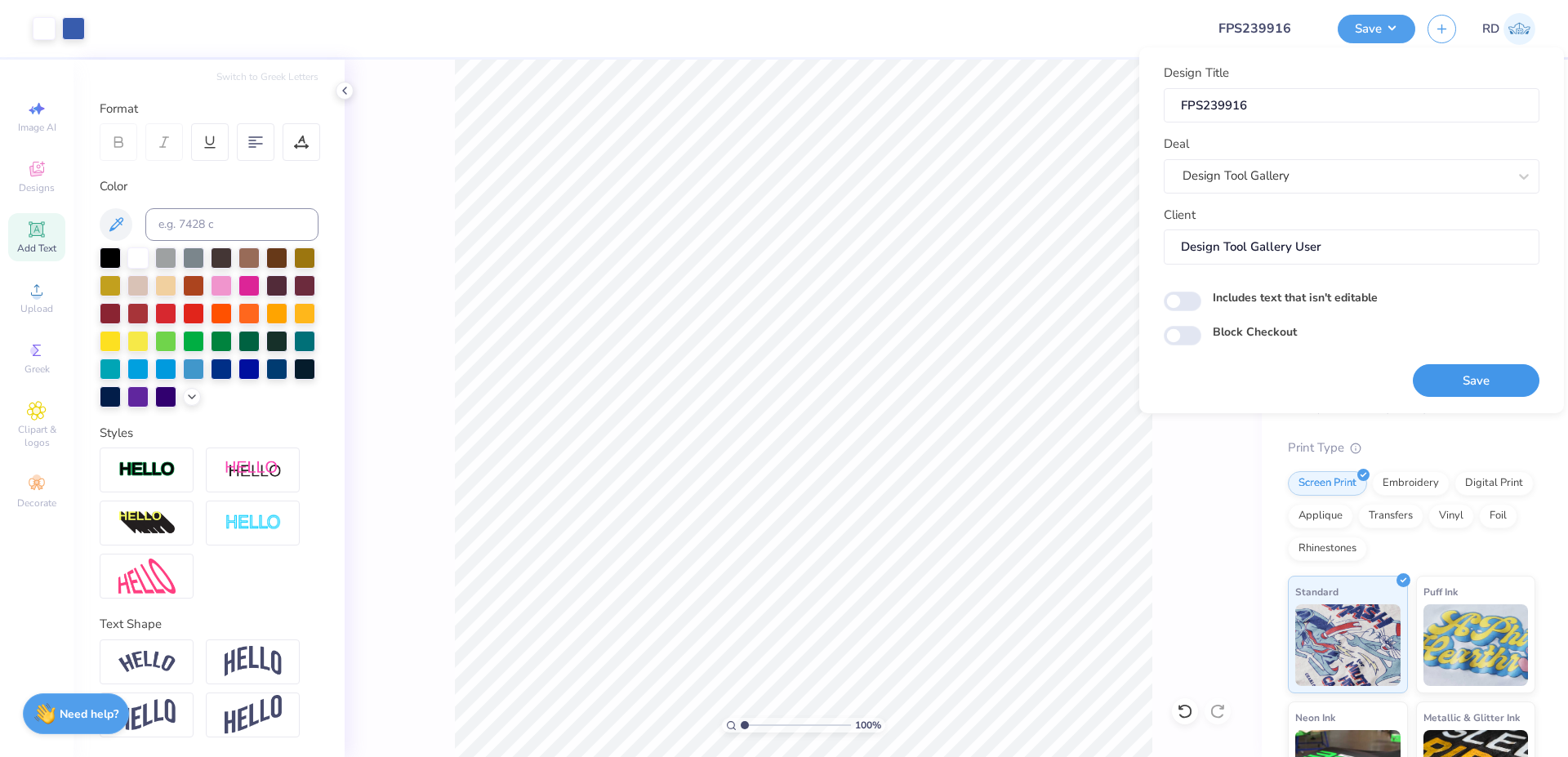
click at [1489, 377] on button "Save" at bounding box center [1476, 381] width 127 height 33
